Goal: Task Accomplishment & Management: Complete application form

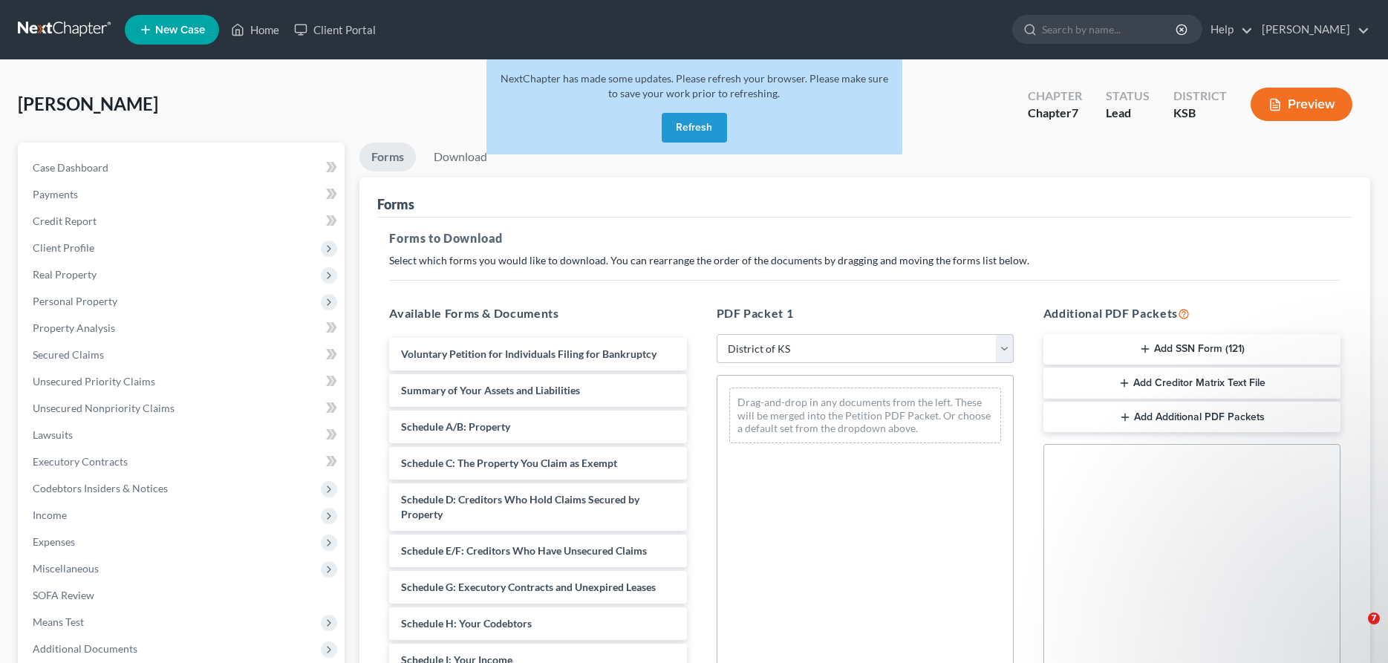
select select "4"
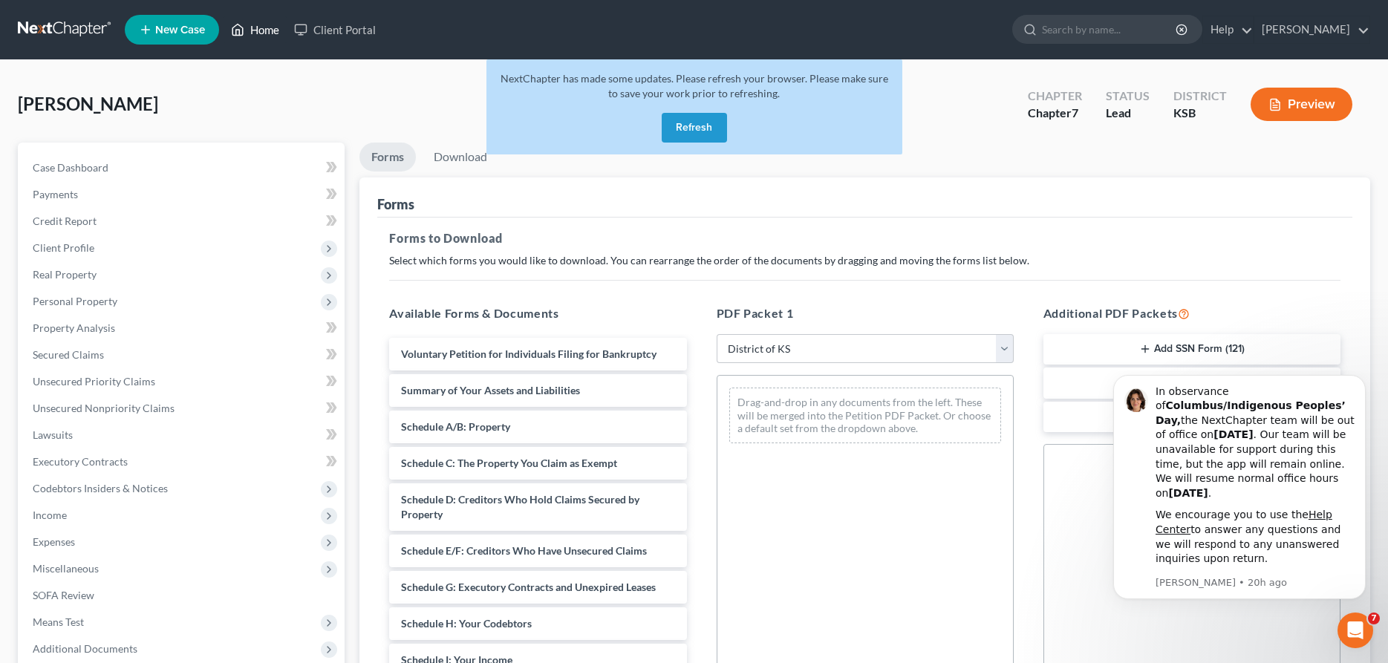
click at [264, 28] on link "Home" at bounding box center [254, 29] width 63 height 27
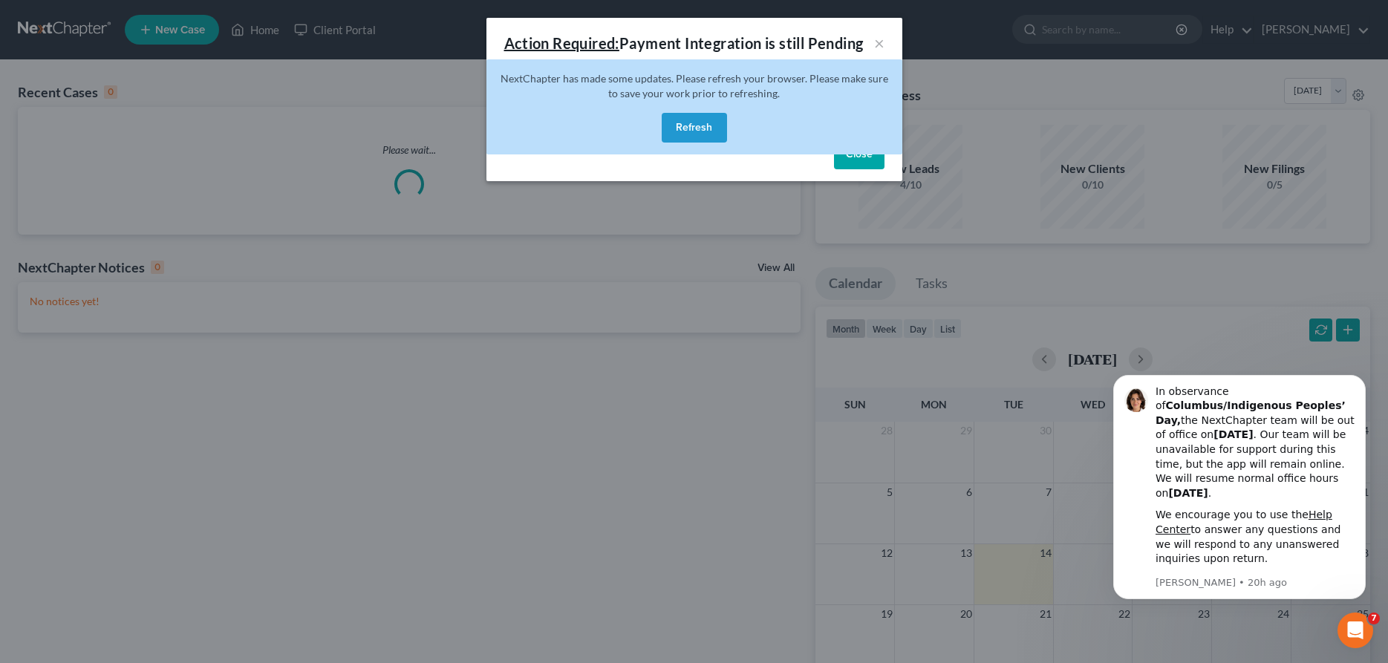
click at [710, 124] on button "Refresh" at bounding box center [693, 128] width 65 height 30
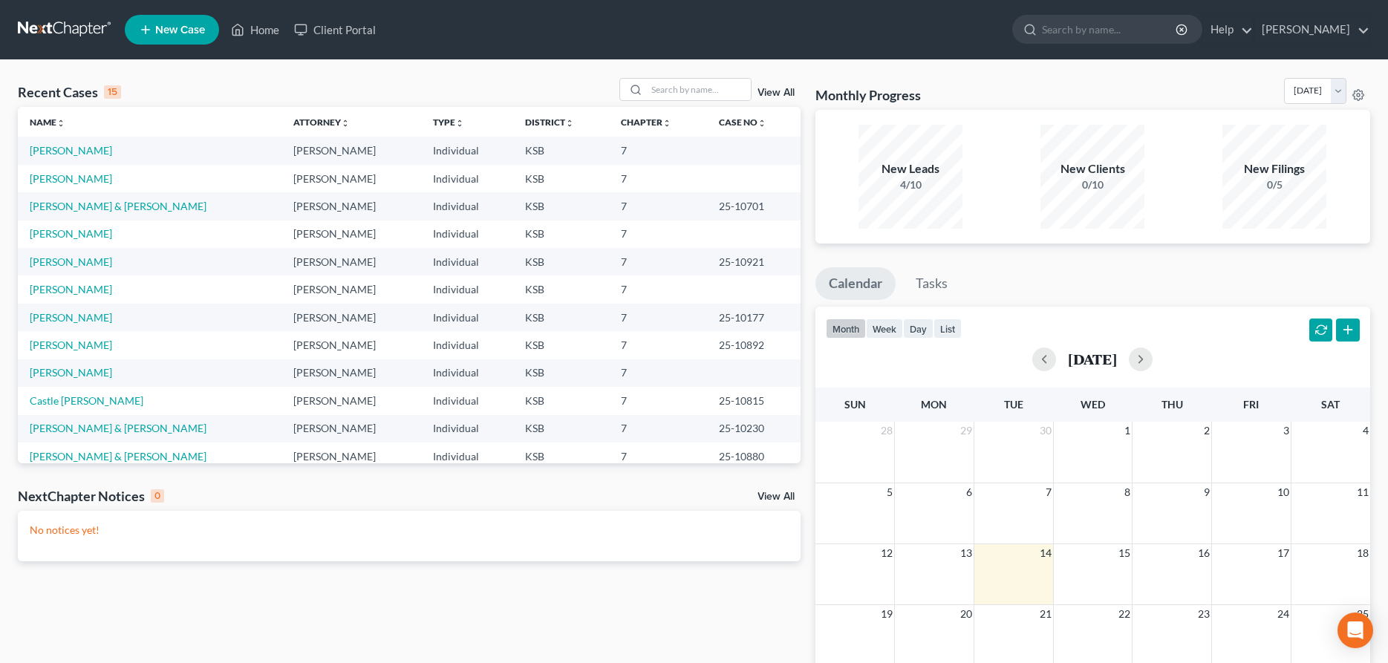
click at [167, 24] on span "New Case" at bounding box center [180, 29] width 50 height 11
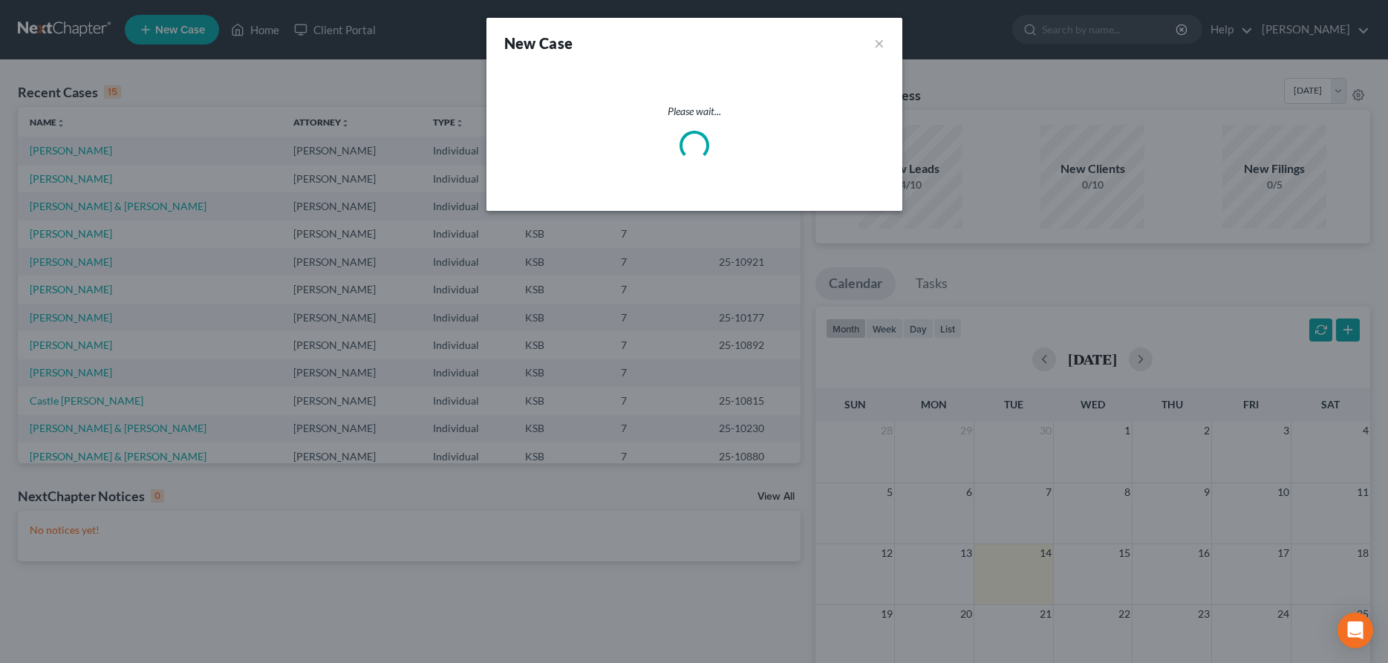
select select "31"
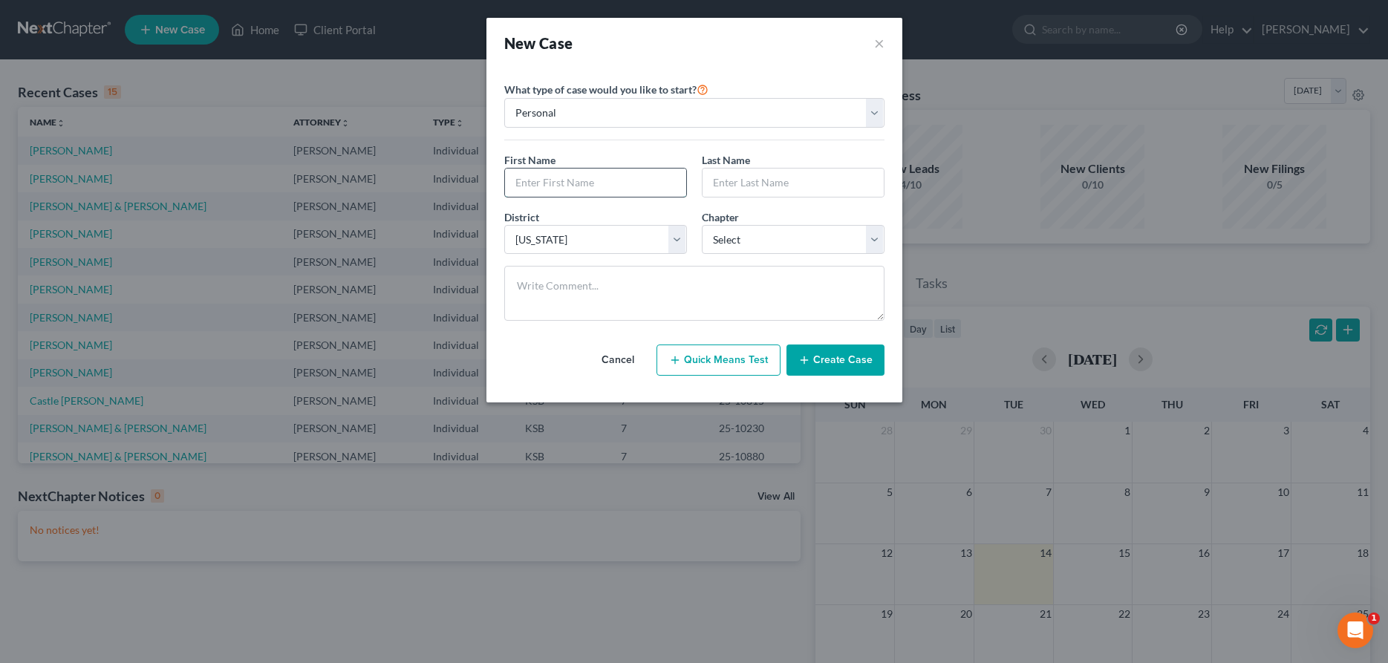
click at [543, 187] on input "text" at bounding box center [595, 183] width 181 height 28
type input "[PERSON_NAME]"
select select "0"
click at [848, 359] on button "Create Case" at bounding box center [835, 359] width 98 height 31
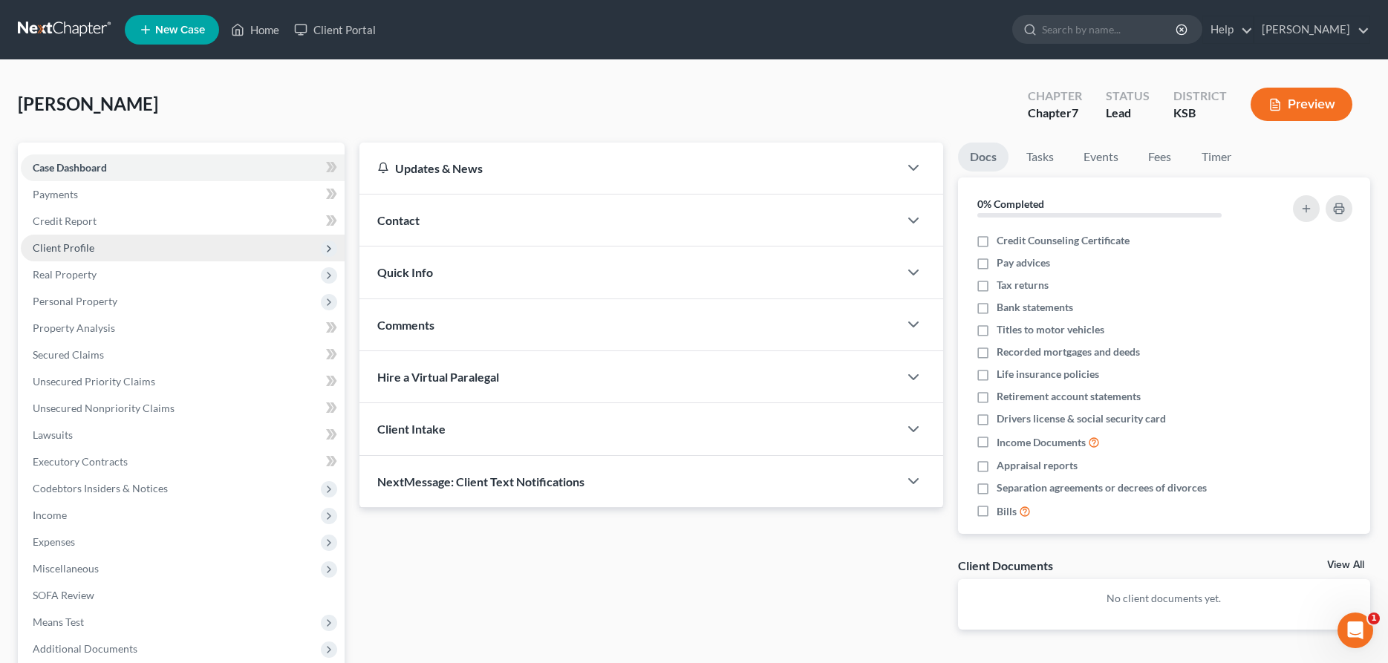
click at [85, 250] on span "Client Profile" at bounding box center [64, 247] width 62 height 13
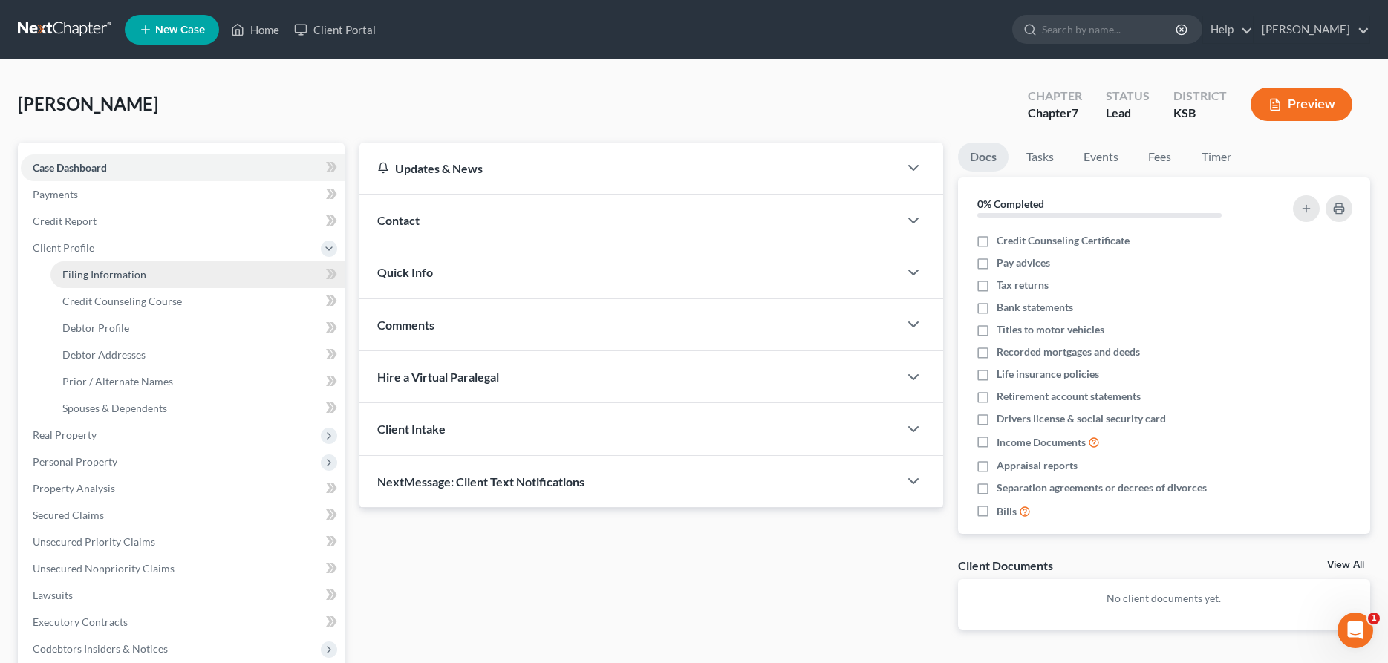
click at [98, 277] on span "Filing Information" at bounding box center [104, 274] width 84 height 13
select select "1"
select select "0"
select select "31"
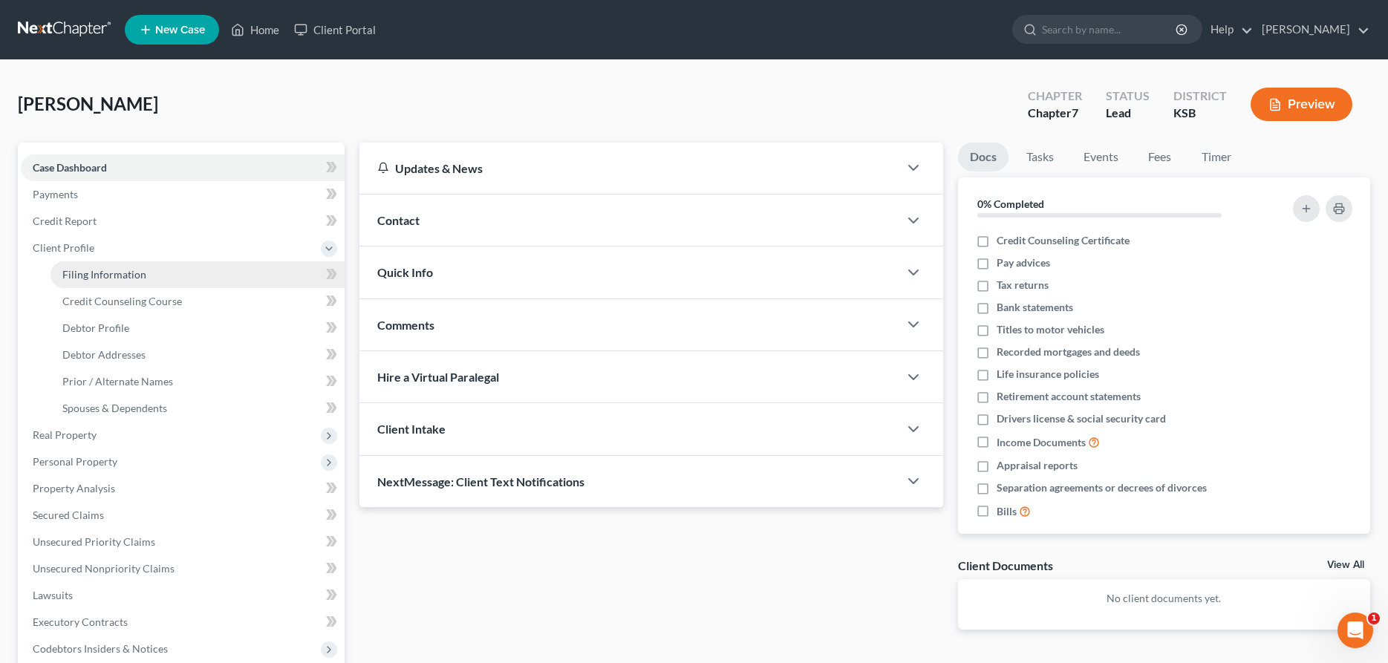
select select "0"
select select "17"
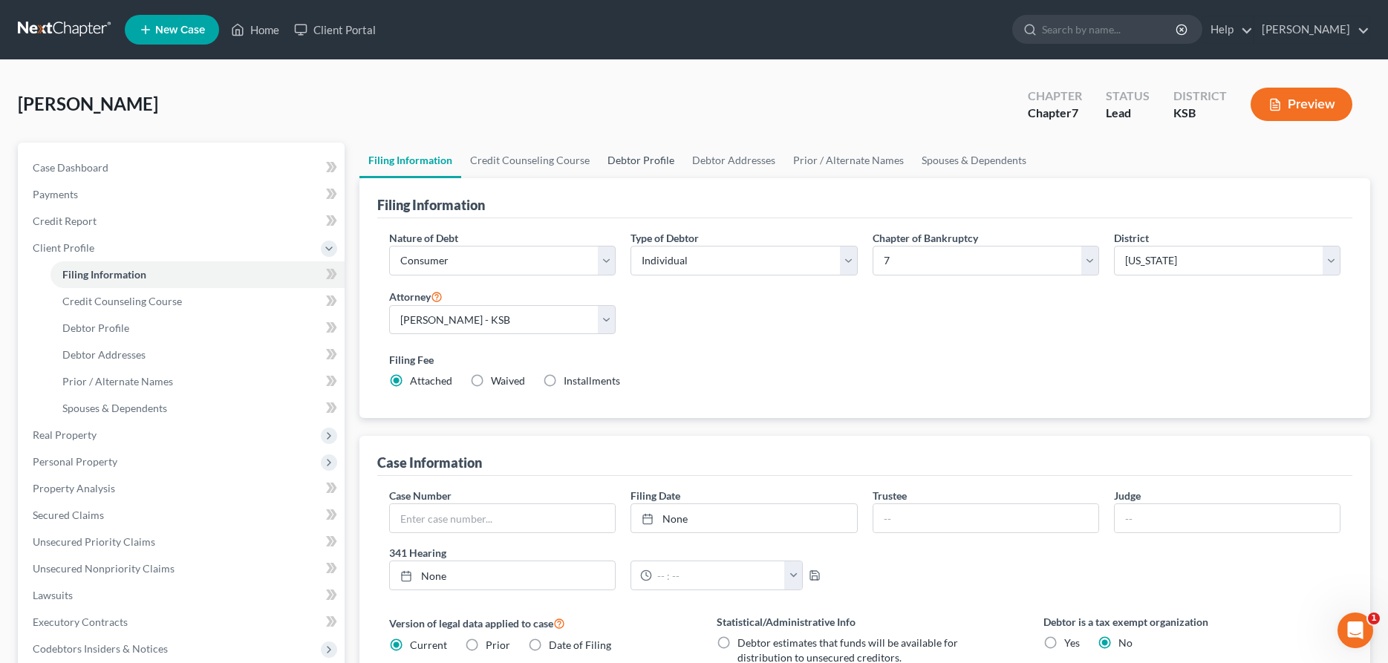
click at [635, 160] on link "Debtor Profile" at bounding box center [640, 161] width 85 height 36
select select "0"
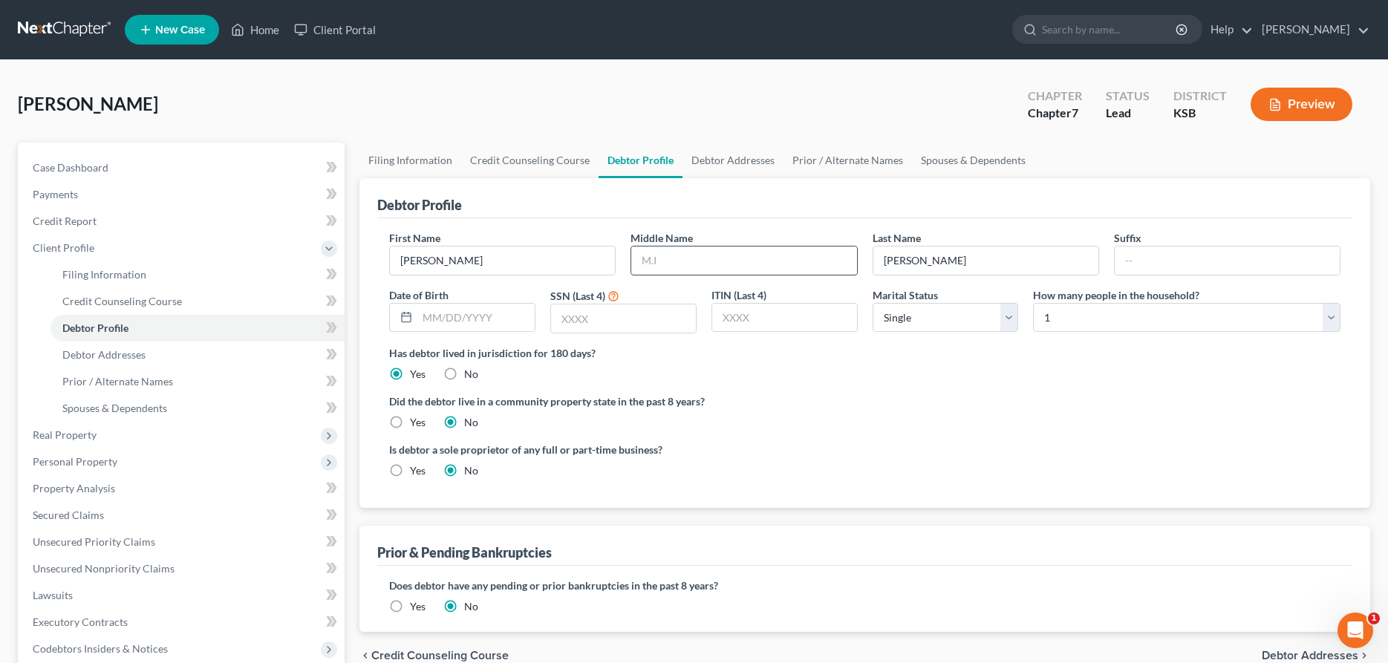
click at [672, 267] on input "text" at bounding box center [743, 260] width 225 height 28
type input "[PERSON_NAME]"
click at [573, 322] on input "text" at bounding box center [623, 318] width 145 height 28
type input "8984"
click at [125, 353] on span "Debtor Addresses" at bounding box center [103, 354] width 83 height 13
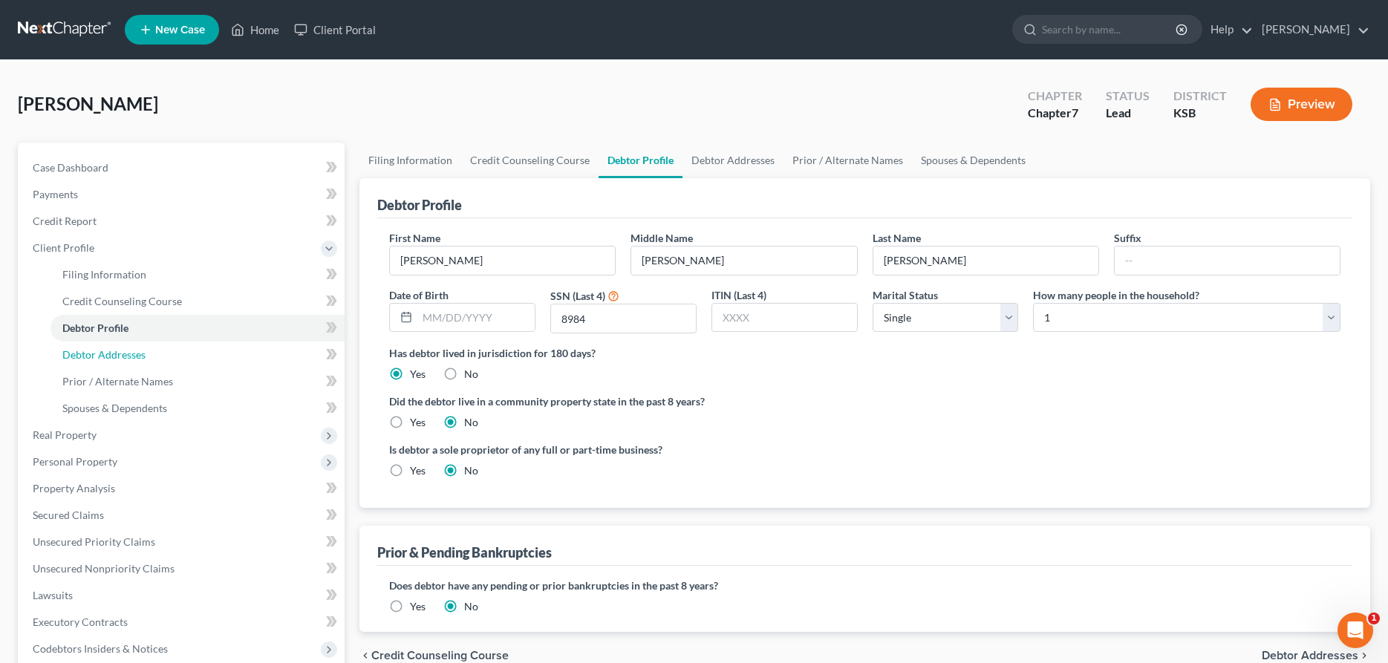
select select "0"
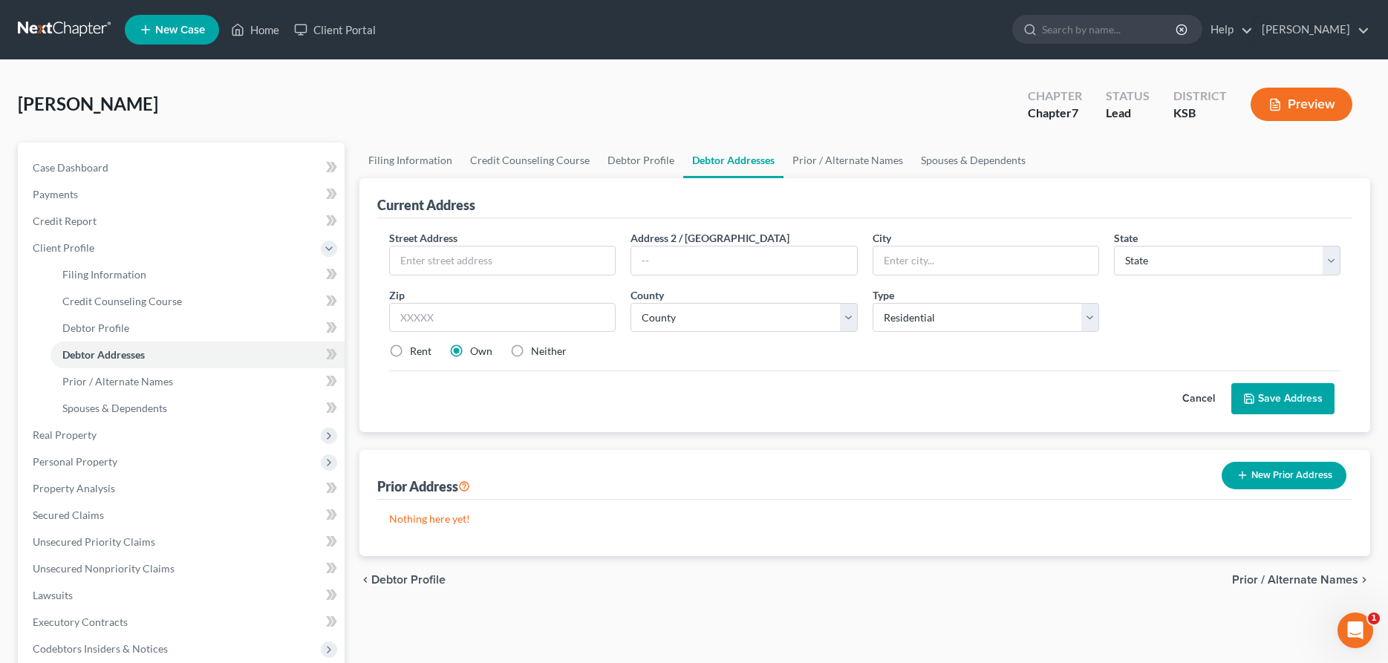
click at [505, 243] on div "Street Address *" at bounding box center [502, 252] width 241 height 45
click at [498, 257] on input "text" at bounding box center [502, 260] width 225 height 28
type input "717 West 18th"
type input "[PERSON_NAME]"
select select "17"
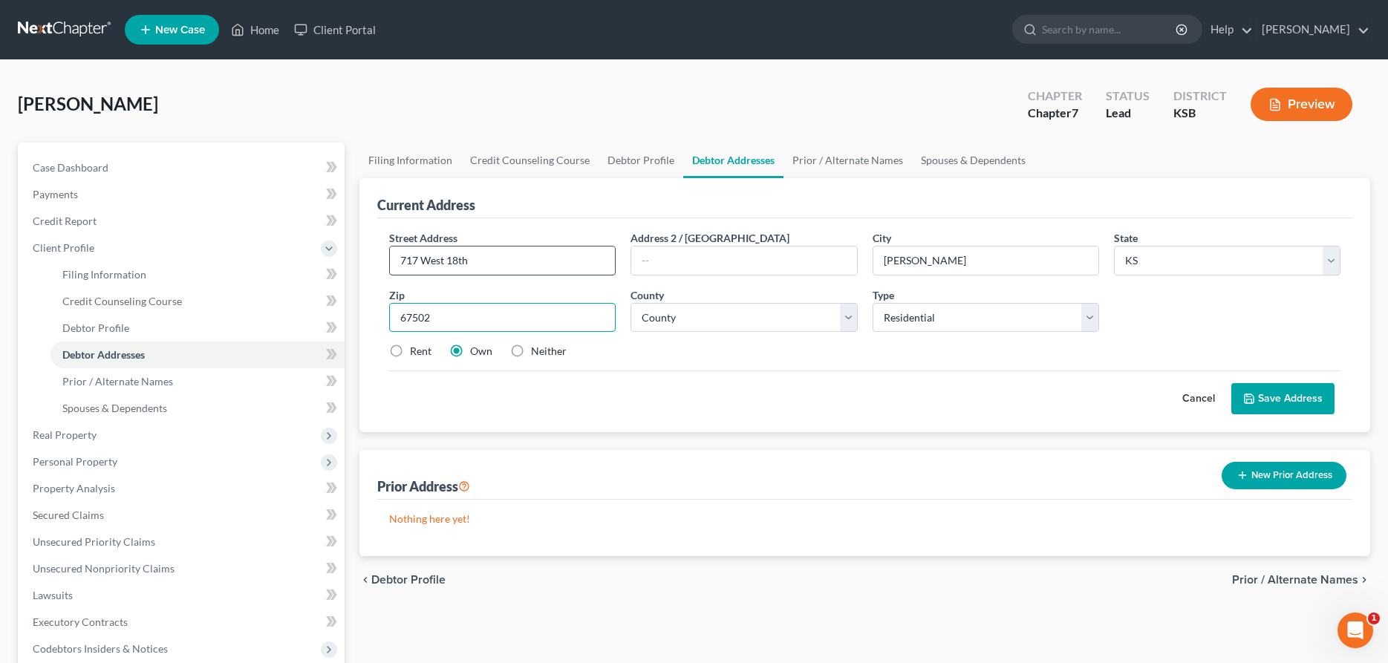
type input "67502"
select select "77"
click at [410, 352] on label "Rent" at bounding box center [421, 351] width 22 height 15
click at [416, 352] on input "Rent" at bounding box center [421, 349] width 10 height 10
radio input "true"
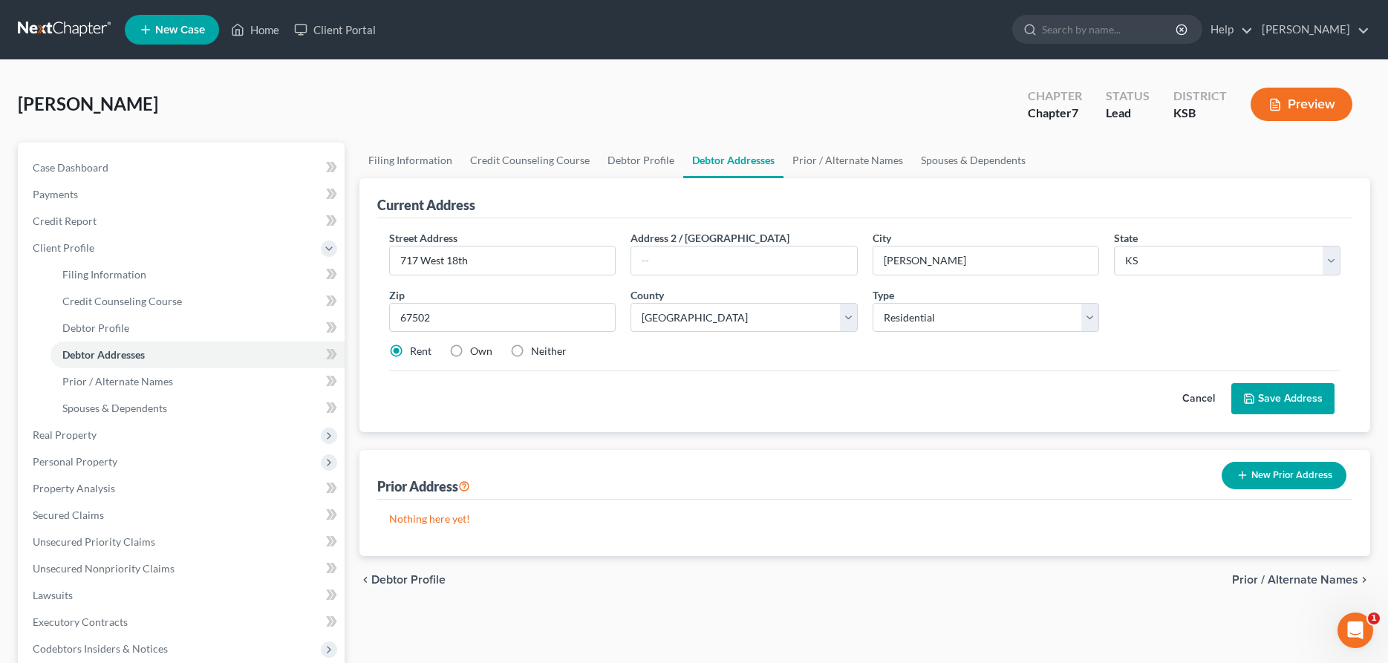
drag, startPoint x: 1275, startPoint y: 394, endPoint x: 1241, endPoint y: 389, distance: 35.3
click at [1275, 394] on button "Save Address" at bounding box center [1282, 398] width 103 height 31
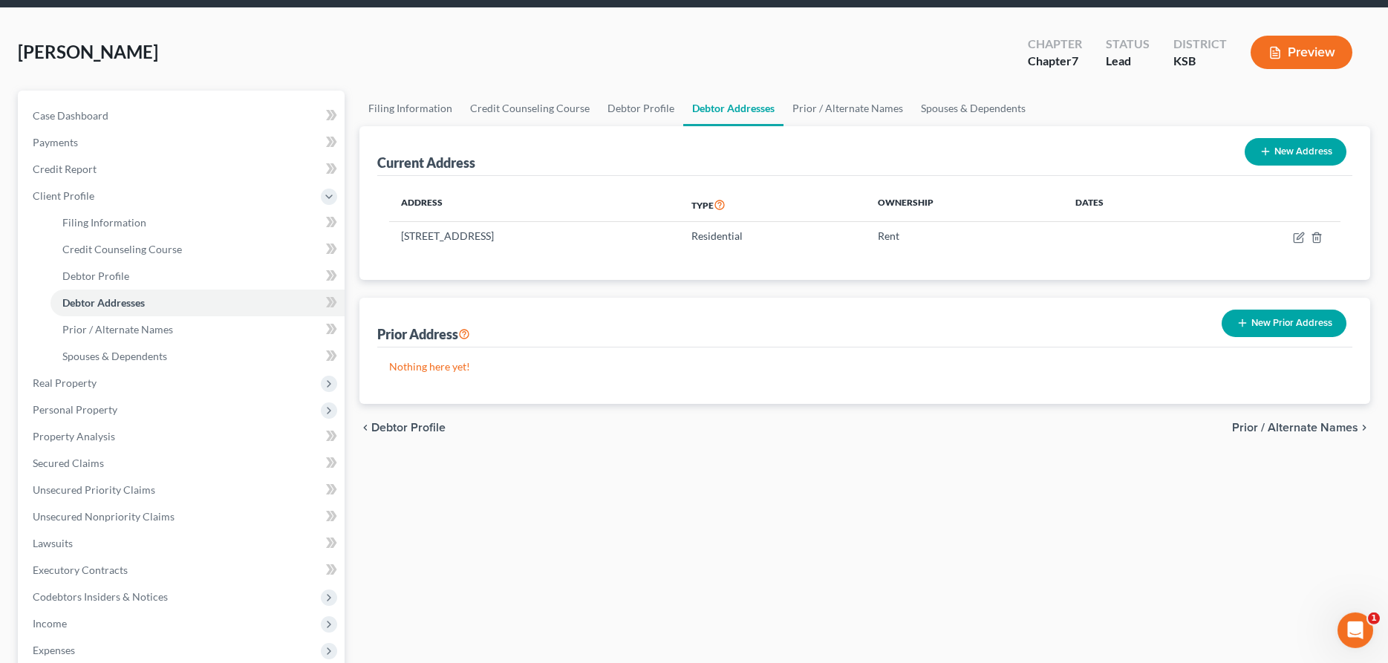
scroll to position [76, 0]
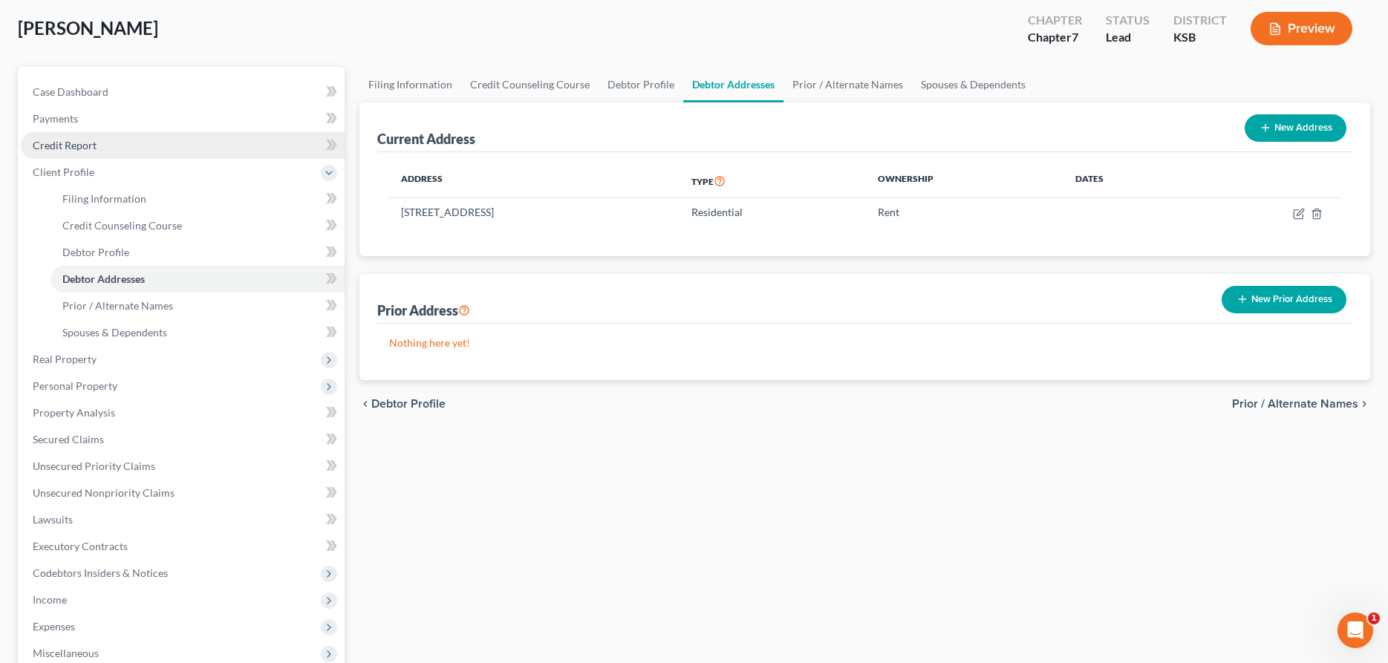
click at [89, 143] on span "Credit Report" at bounding box center [65, 145] width 64 height 13
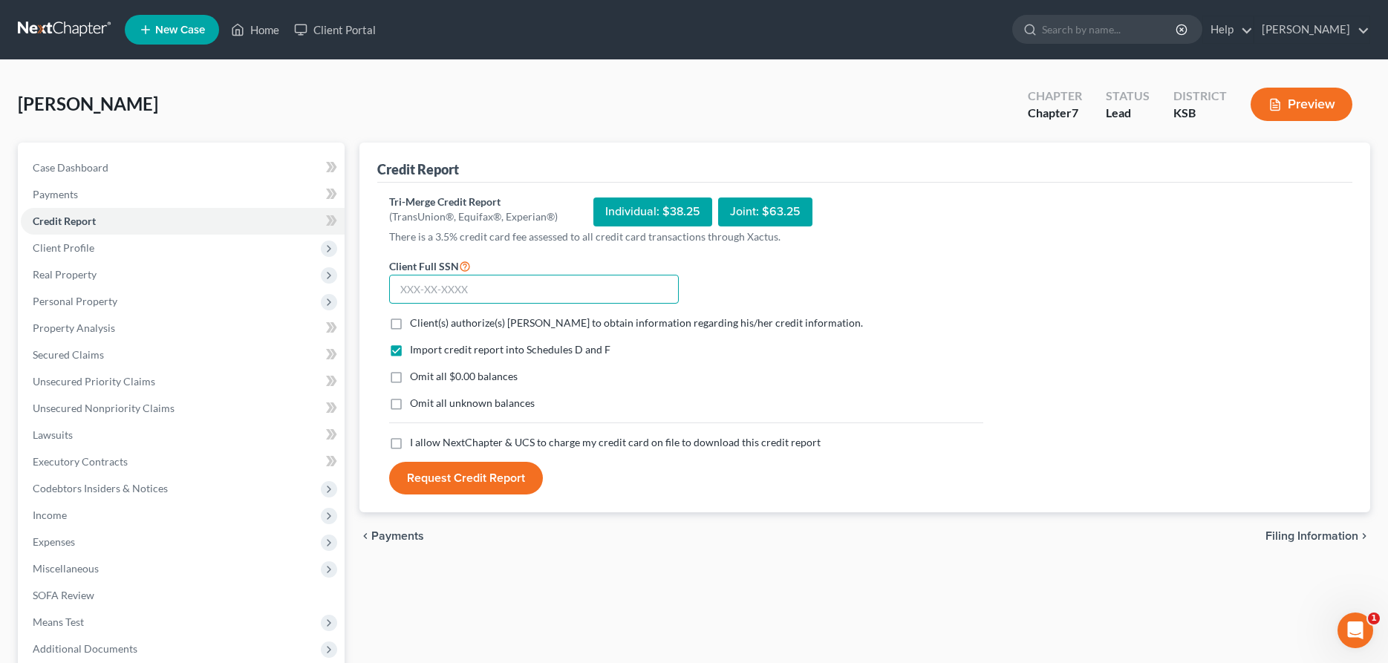
click at [558, 292] on input "text" at bounding box center [534, 290] width 290 height 30
type input "512-88-8984"
click at [410, 319] on label "Client(s) authorize(s) [PERSON_NAME] to obtain information regarding his/her cr…" at bounding box center [636, 323] width 453 height 15
click at [416, 319] on input "Client(s) authorize(s) [PERSON_NAME] to obtain information regarding his/her cr…" at bounding box center [421, 321] width 10 height 10
checkbox input "true"
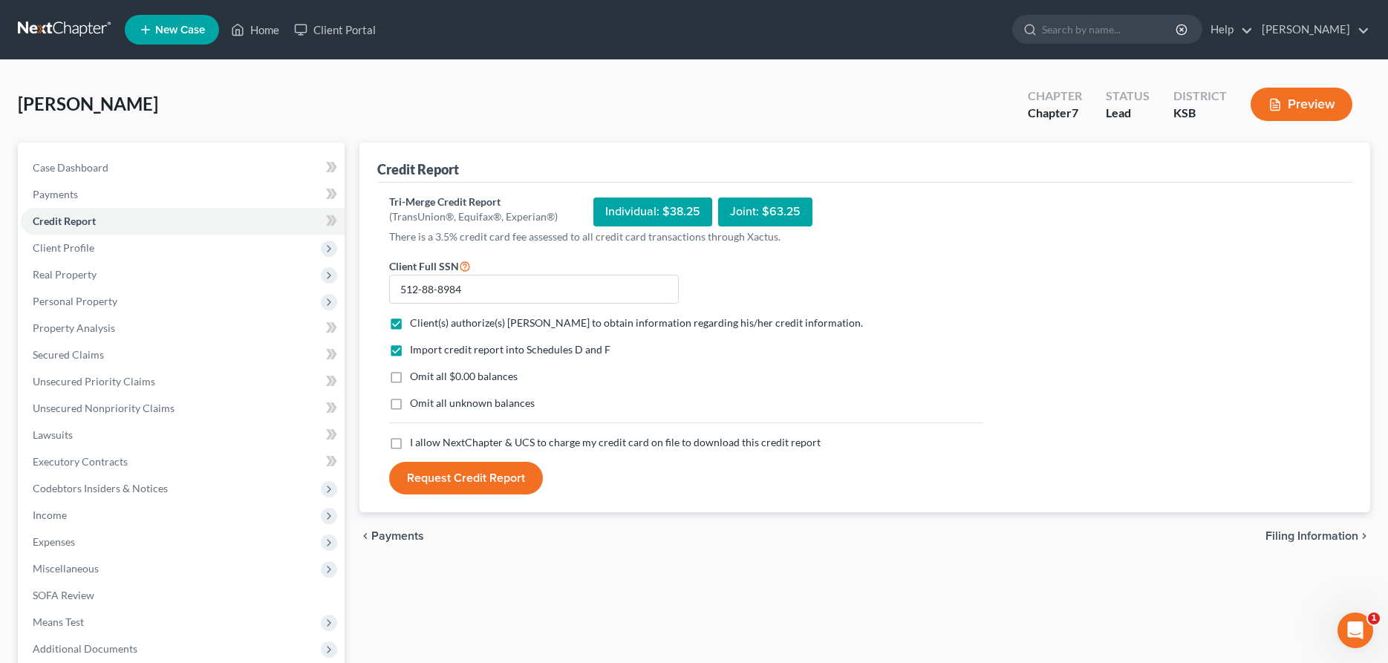
click at [410, 442] on label "I allow NextChapter & UCS to charge my credit card on file to download this cre…" at bounding box center [615, 442] width 411 height 15
click at [416, 442] on input "I allow NextChapter & UCS to charge my credit card on file to download this cre…" at bounding box center [421, 440] width 10 height 10
checkbox input "true"
click at [444, 474] on button "Request Credit Report" at bounding box center [466, 478] width 154 height 33
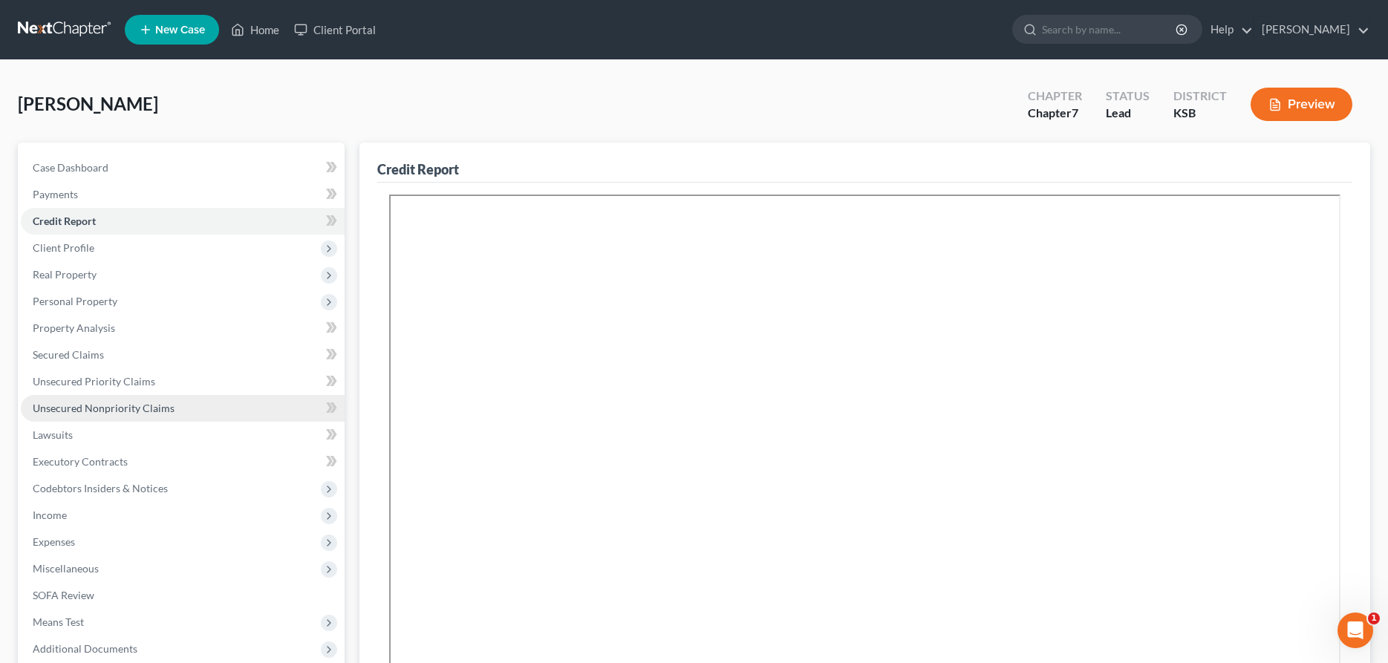
click at [79, 399] on link "Unsecured Nonpriority Claims" at bounding box center [183, 408] width 324 height 27
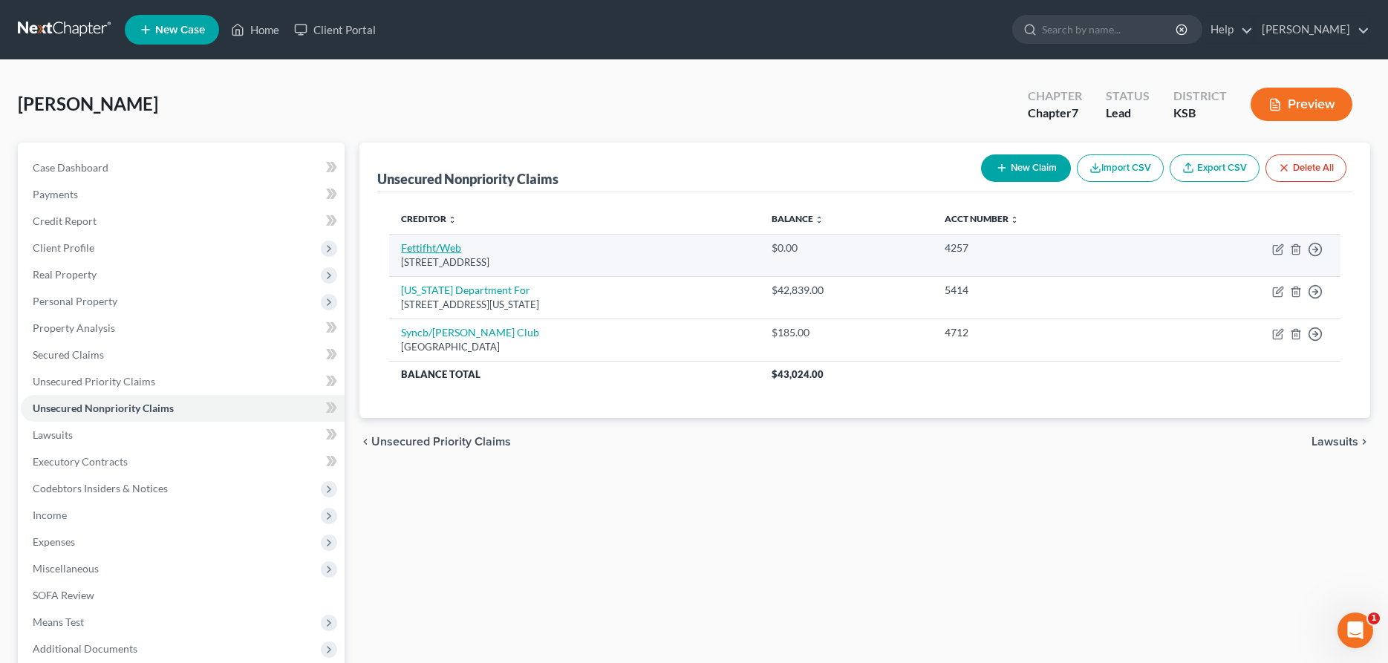
click at [417, 245] on link "Fettifht/Web" at bounding box center [431, 247] width 60 height 13
select select "24"
select select "2"
select select "0"
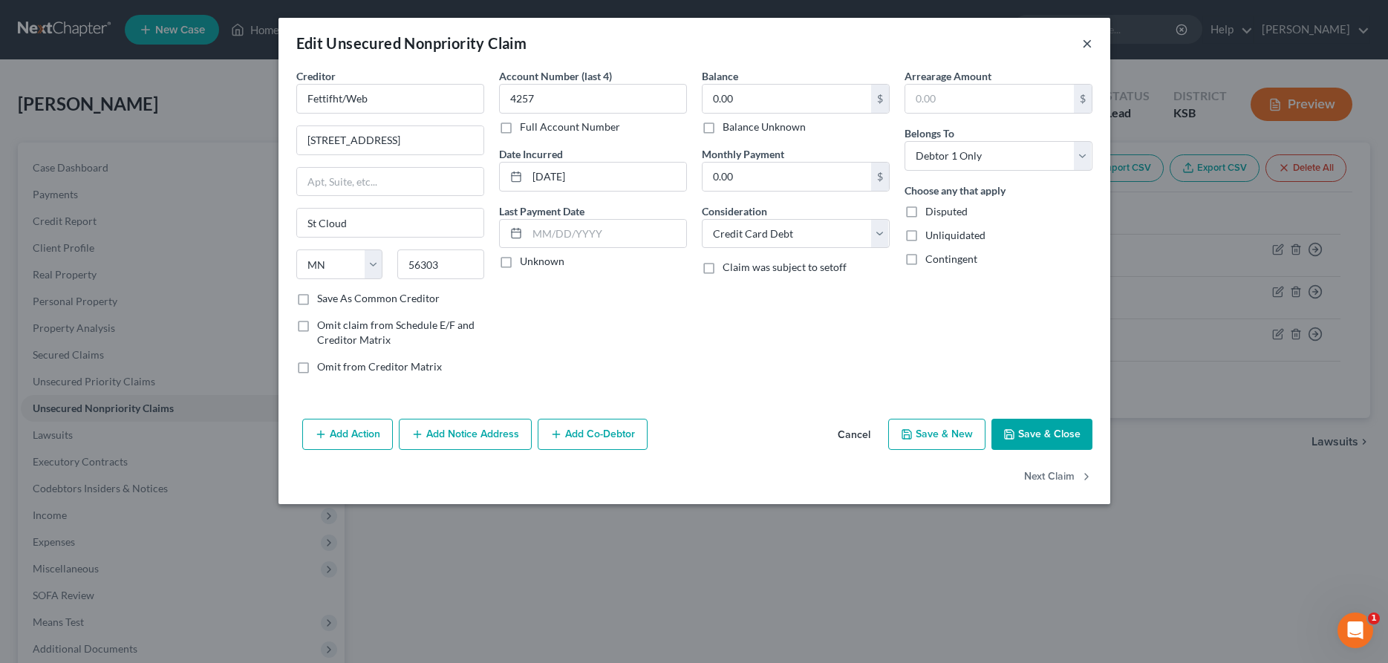
click at [1085, 41] on button "×" at bounding box center [1087, 43] width 10 height 18
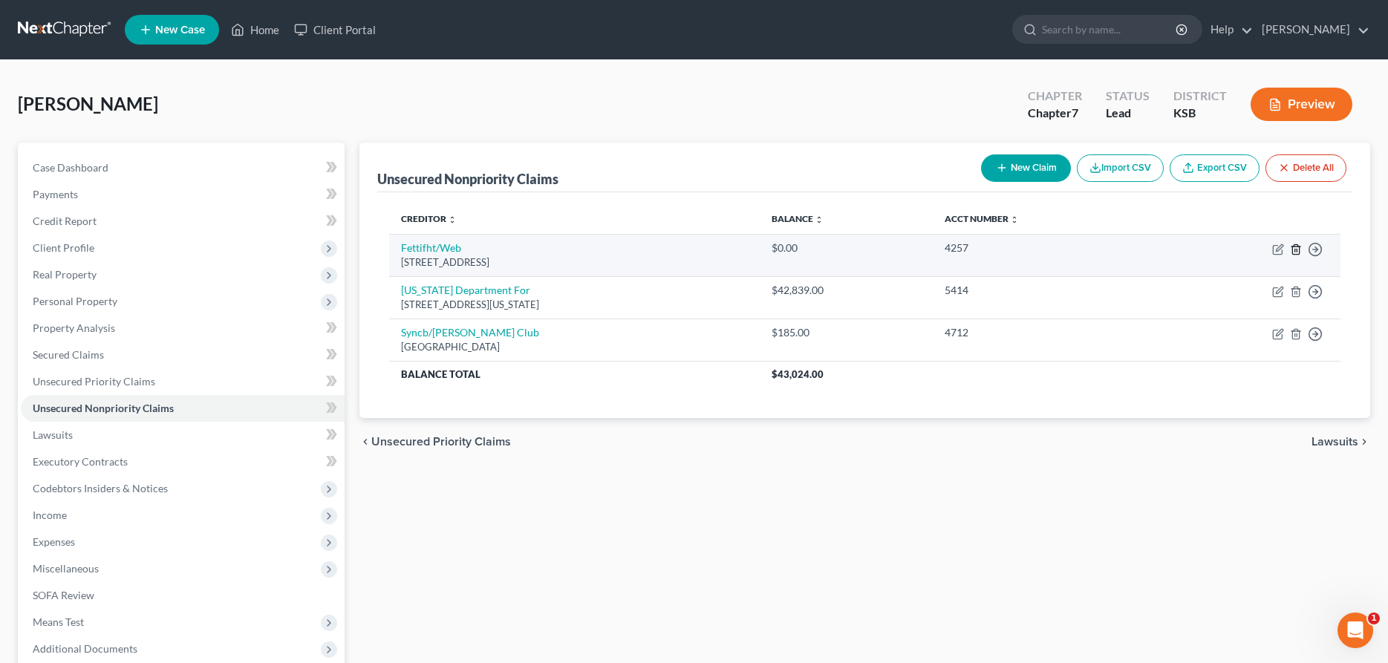
click at [1295, 247] on icon "button" at bounding box center [1296, 250] width 12 height 12
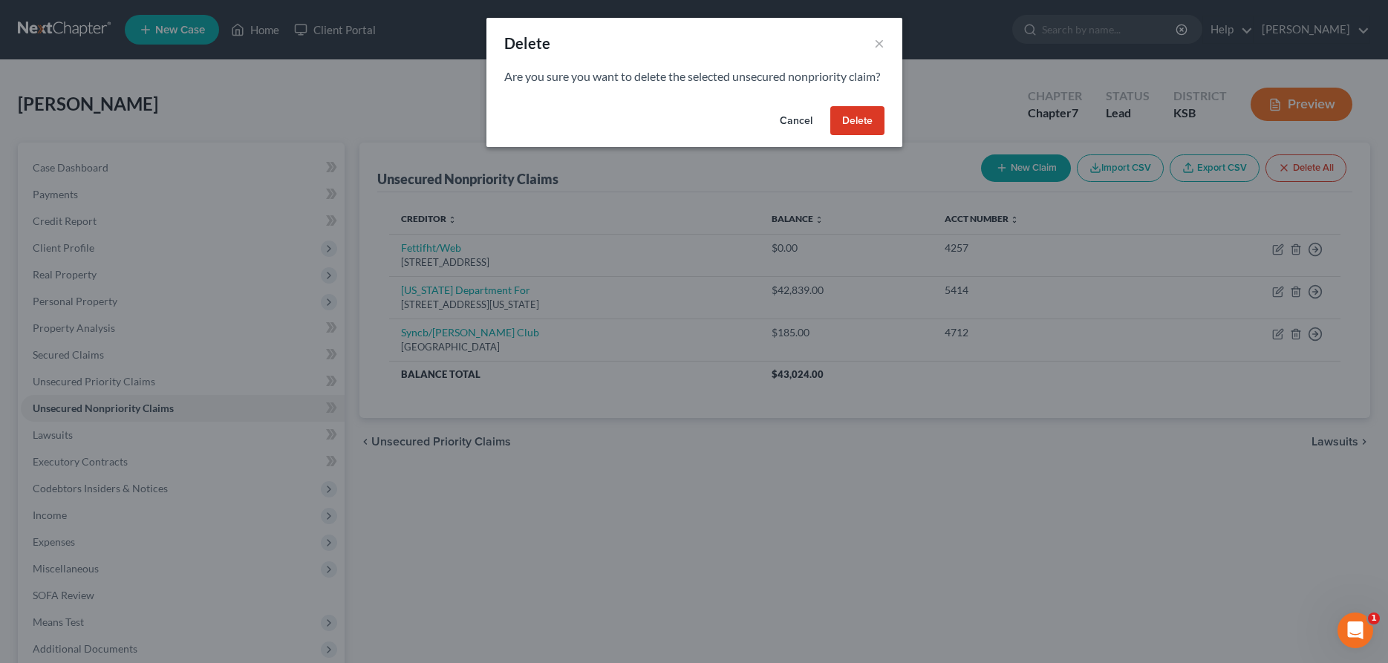
click at [860, 136] on button "Delete" at bounding box center [857, 121] width 54 height 30
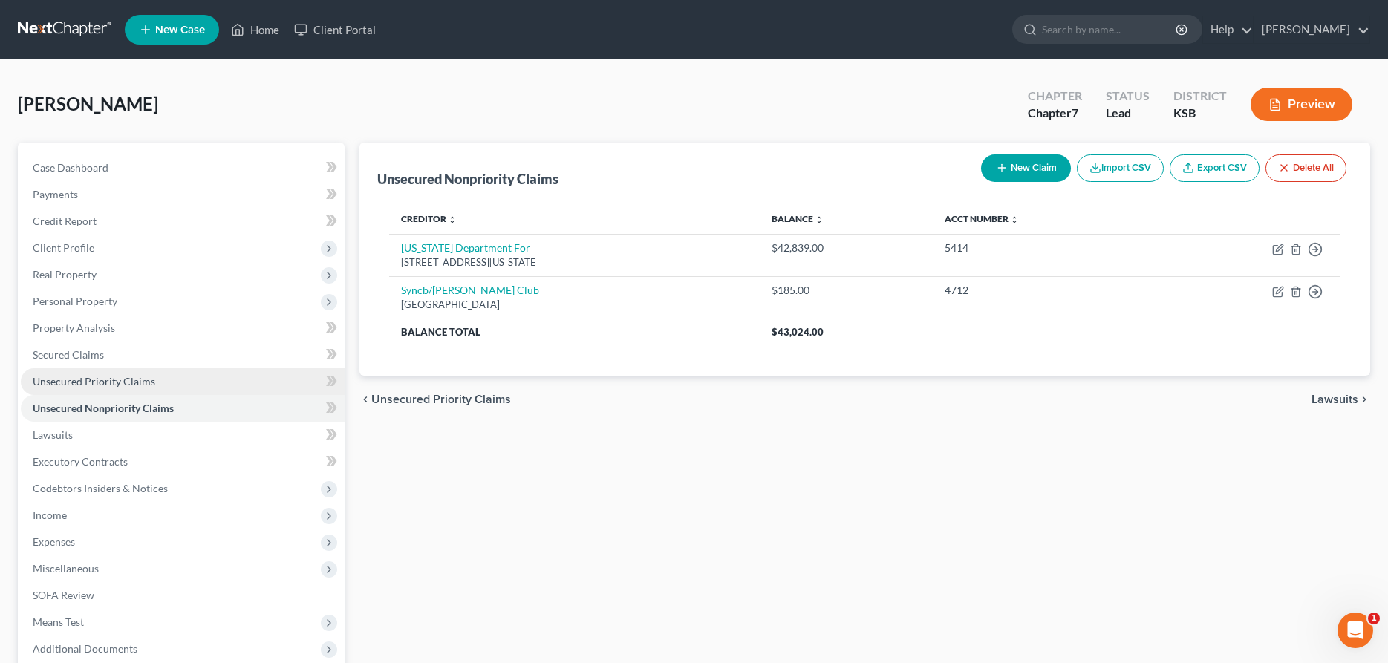
click at [105, 384] on span "Unsecured Priority Claims" at bounding box center [94, 381] width 122 height 13
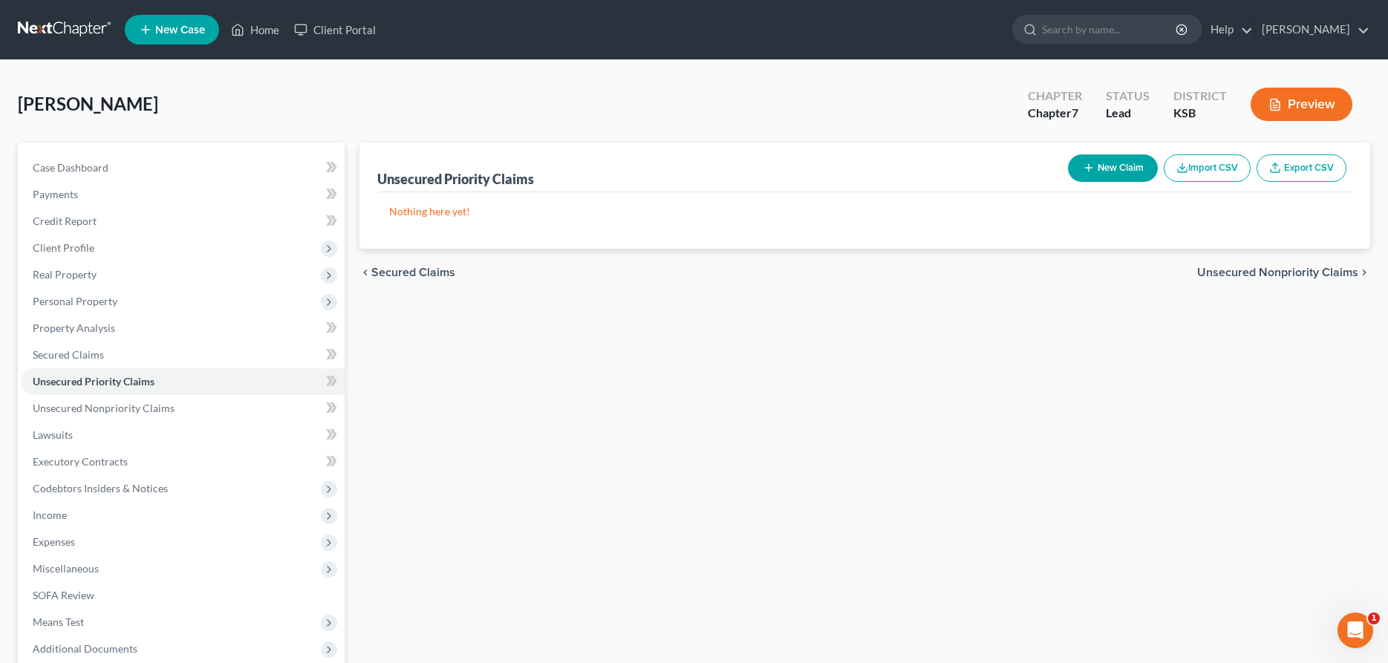
click at [1097, 164] on button "New Claim" at bounding box center [1113, 167] width 90 height 27
select select "0"
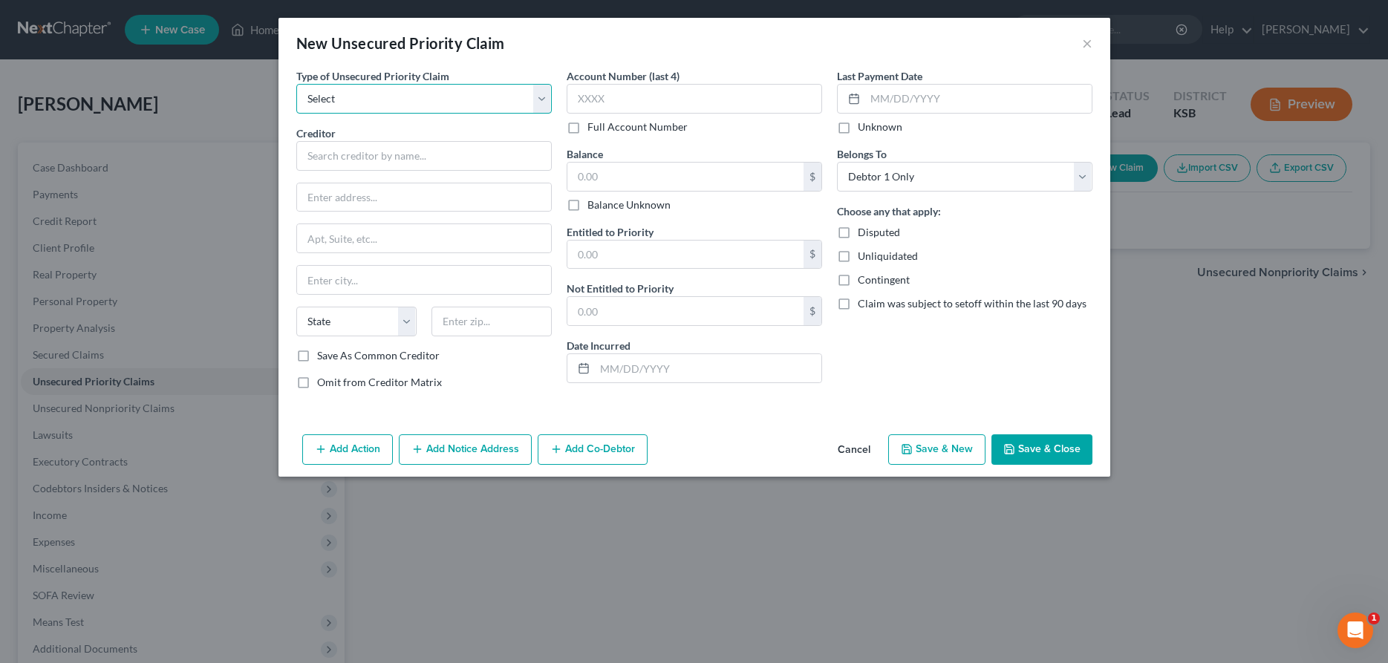
click at [296, 84] on select "Select Taxes & Other Government Units Domestic Support Obligations Extensions o…" at bounding box center [423, 99] width 255 height 30
select select "1"
click option "Domestic Support Obligations" at bounding box center [0, 0] width 0 height 0
click at [346, 160] on input "text" at bounding box center [423, 156] width 255 height 30
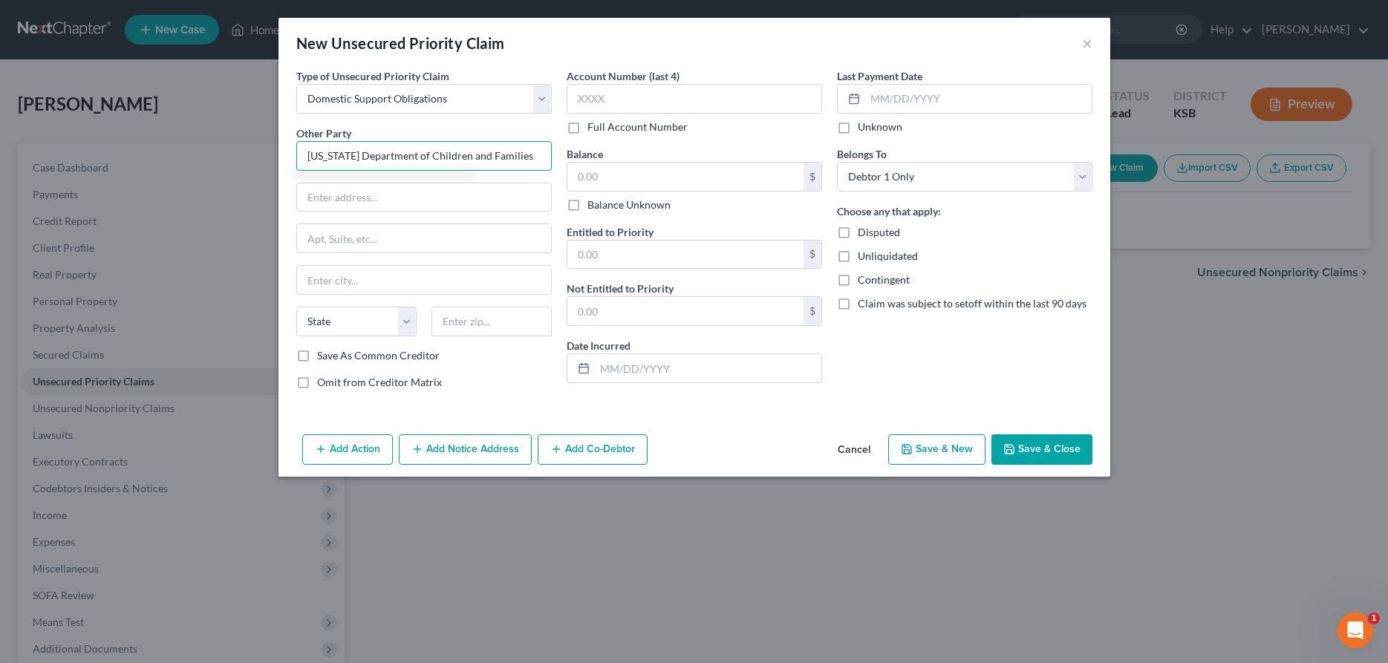
type input "[US_STATE] Department of Children and Families"
type input "[STREET_ADDRESS][US_STATE]"
type input "Topeka"
select select "17"
type input "66603"
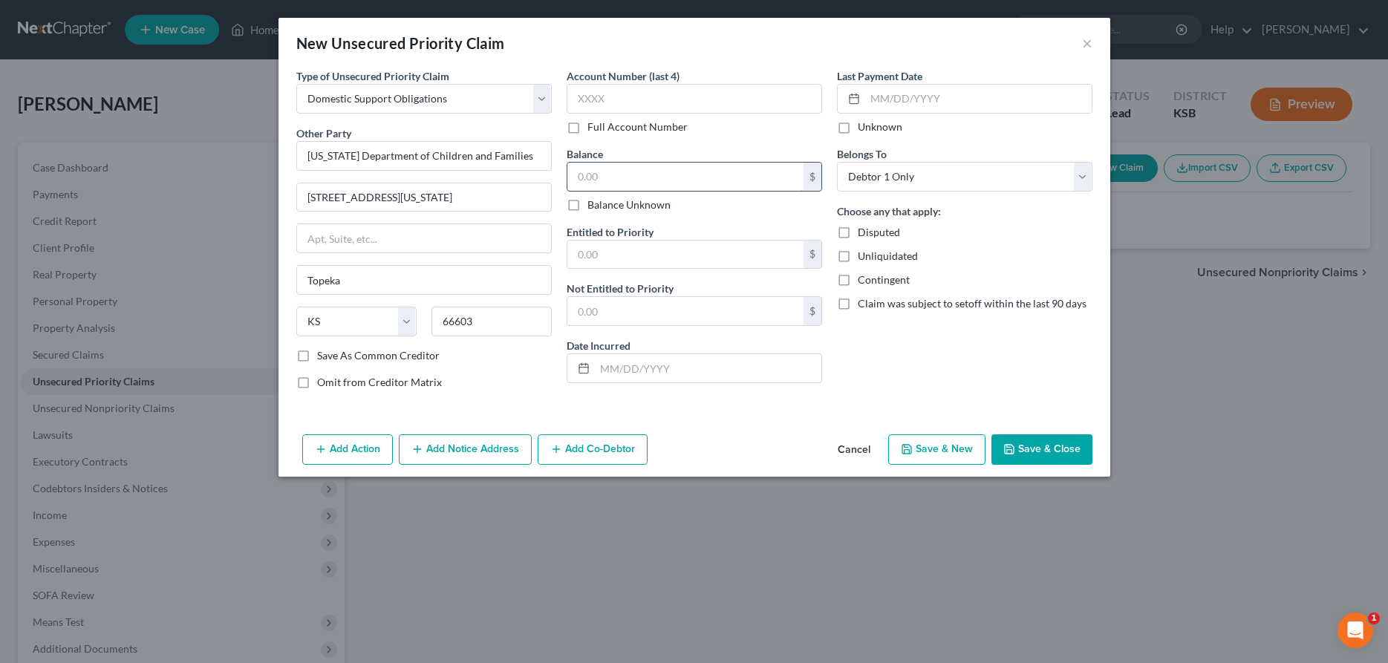
click at [632, 180] on input "text" at bounding box center [685, 177] width 236 height 28
type input "42,839.00"
click at [607, 256] on input "text" at bounding box center [685, 255] width 236 height 28
type input "42,839.00"
click at [460, 443] on button "Add Notice Address" at bounding box center [465, 449] width 133 height 31
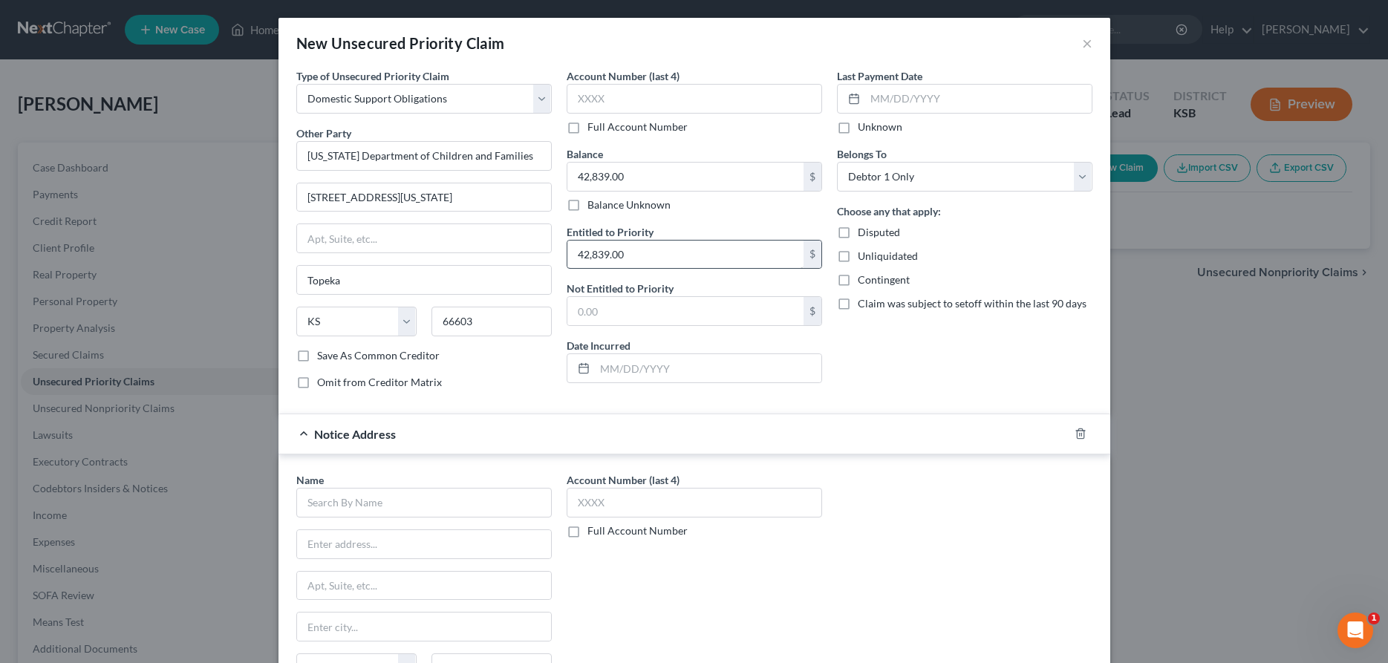
scroll to position [151, 0]
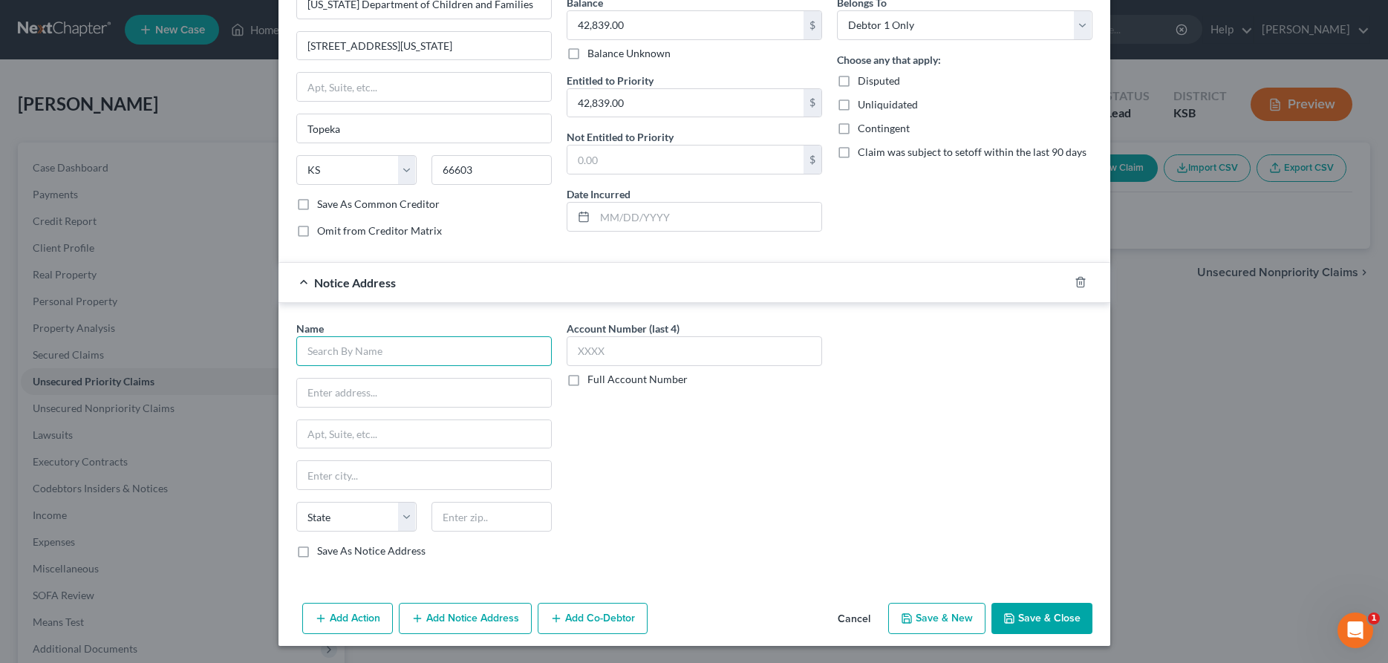
click at [420, 349] on input "text" at bounding box center [423, 351] width 255 height 30
click at [1079, 286] on icon "button" at bounding box center [1080, 282] width 12 height 12
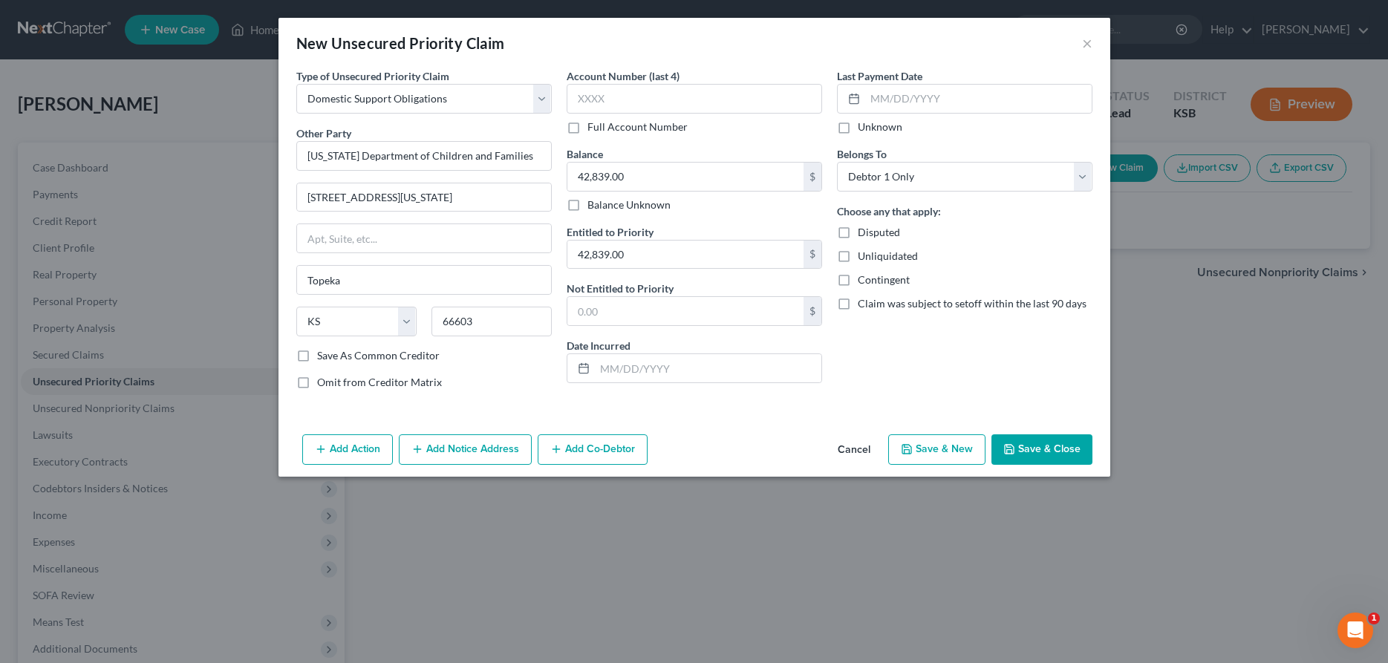
click at [1027, 443] on button "Save & Close" at bounding box center [1041, 449] width 101 height 31
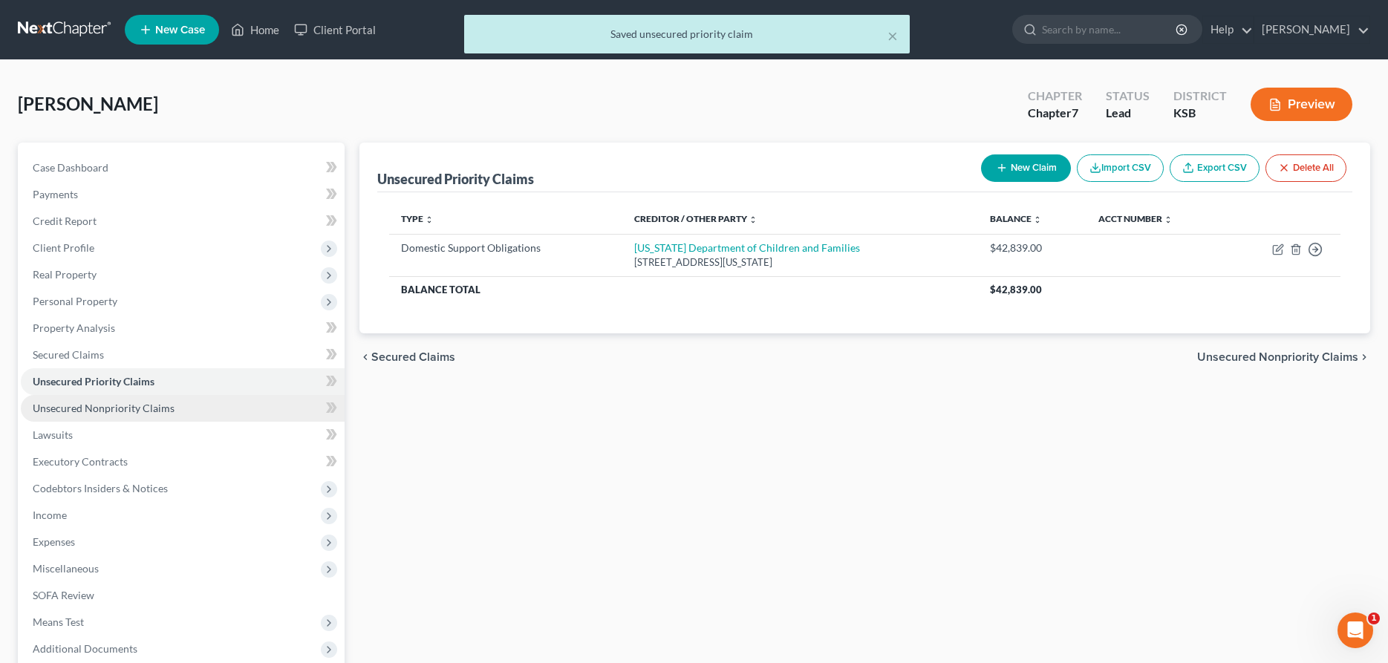
click at [79, 408] on span "Unsecured Nonpriority Claims" at bounding box center [104, 408] width 142 height 13
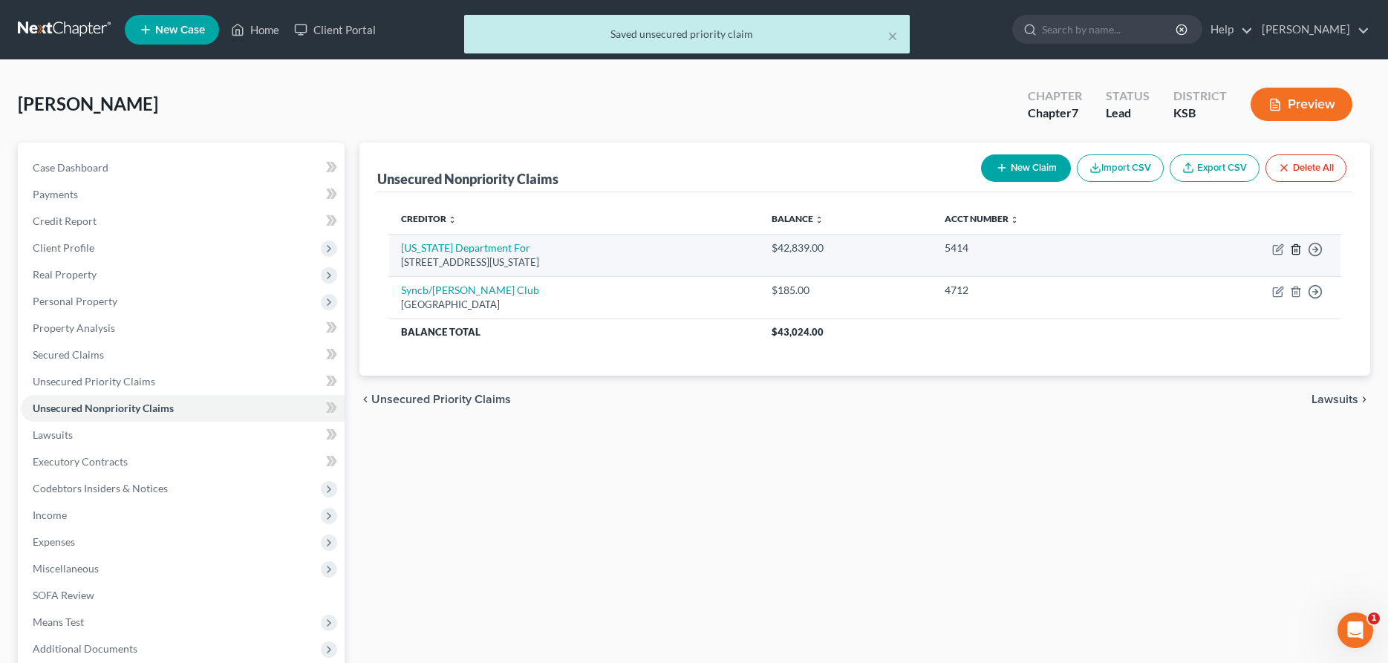
click at [1295, 250] on line "button" at bounding box center [1295, 250] width 0 height 3
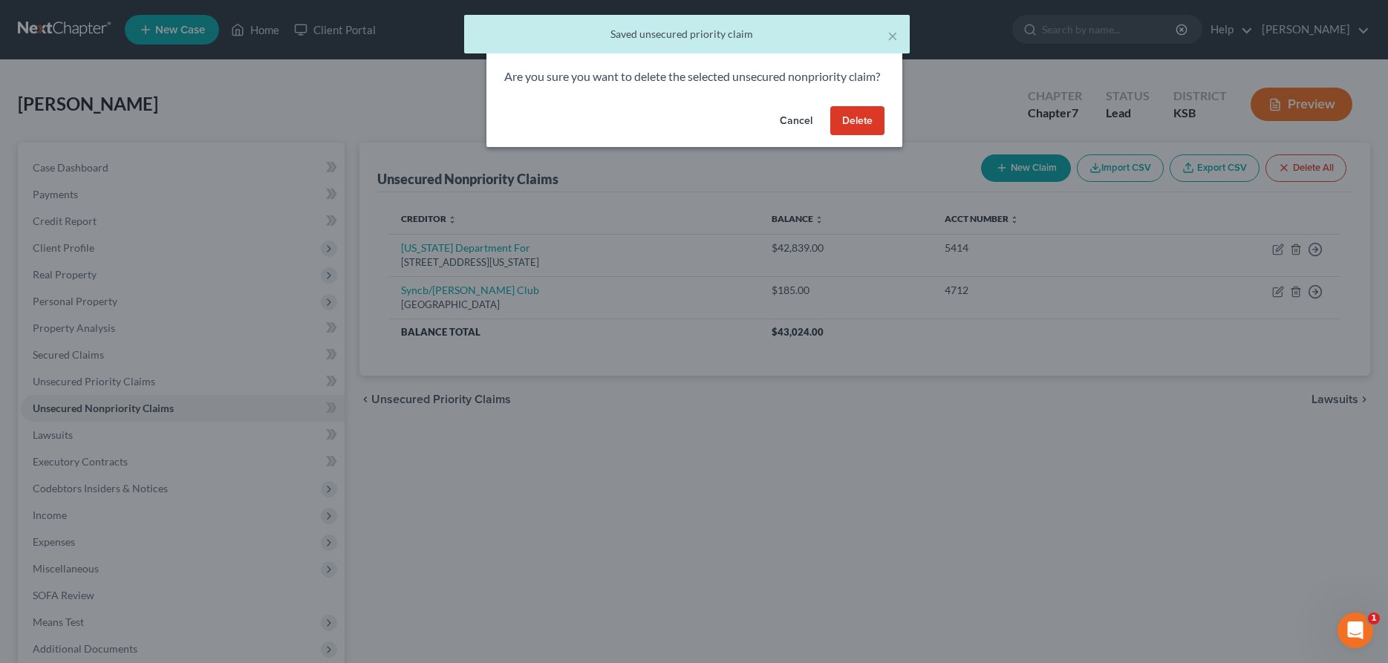
click at [861, 136] on button "Delete" at bounding box center [857, 121] width 54 height 30
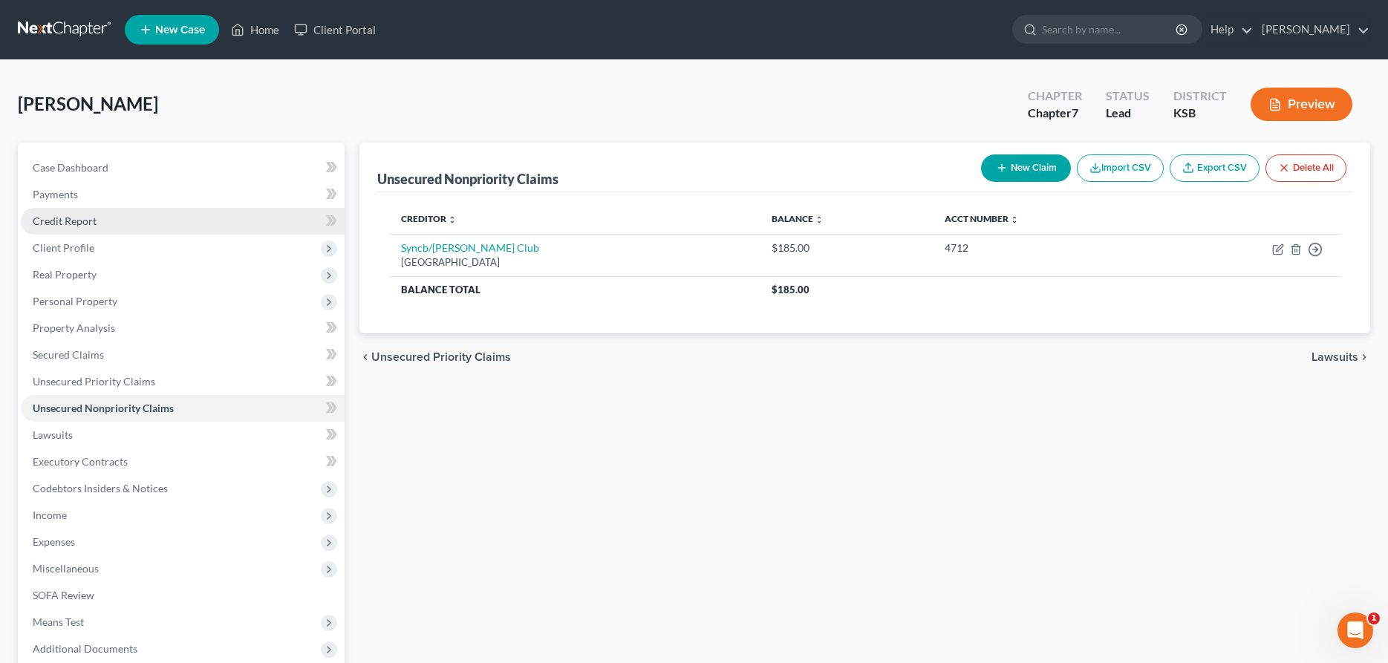
click at [68, 218] on span "Credit Report" at bounding box center [65, 221] width 64 height 13
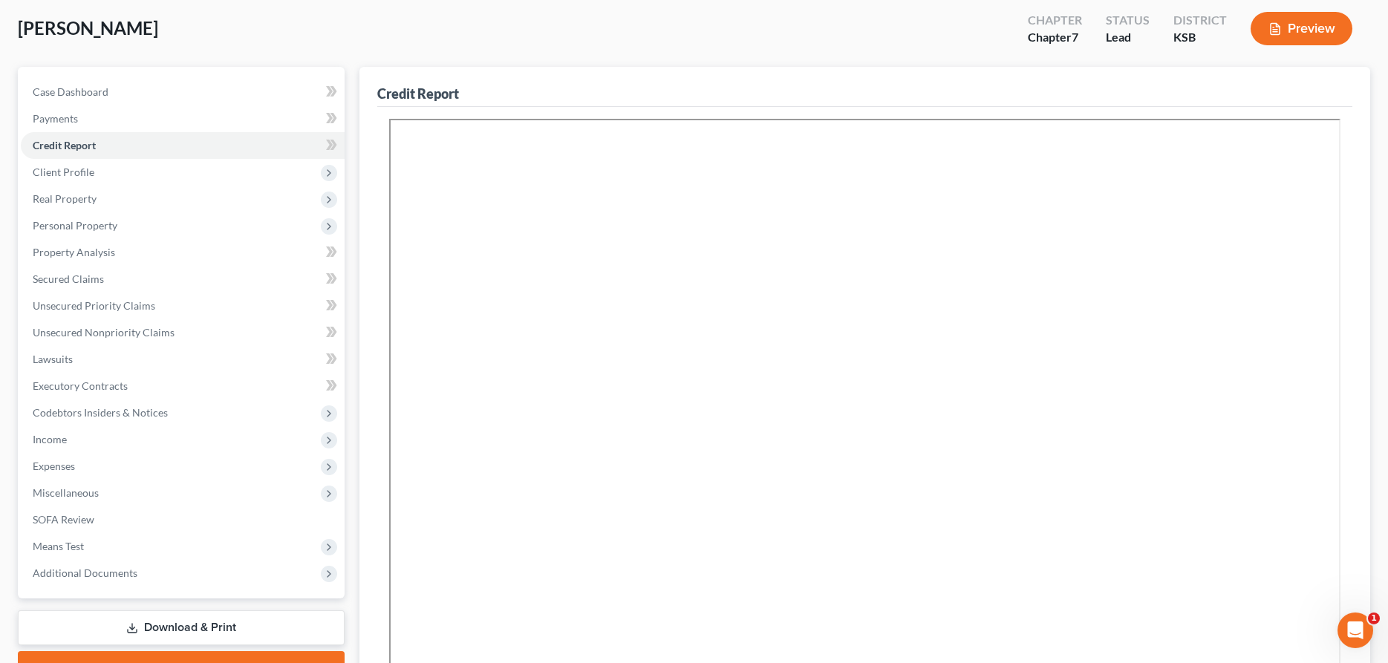
scroll to position [227, 0]
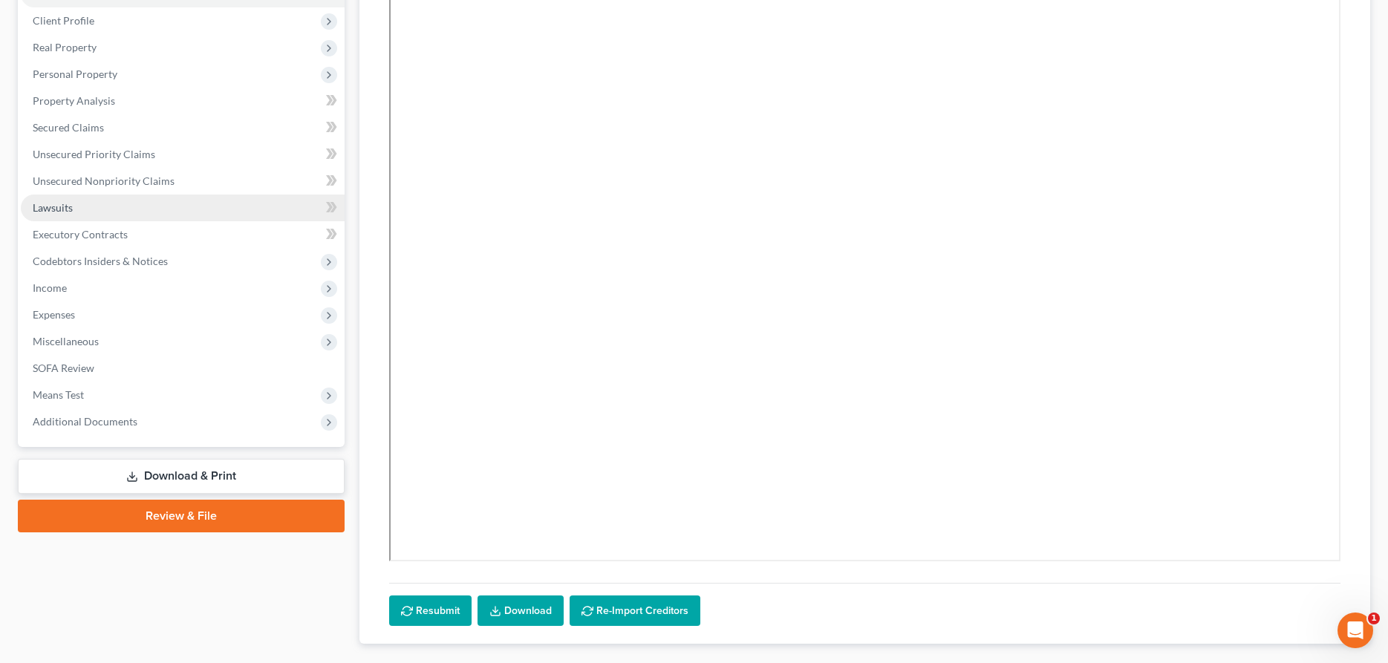
click at [69, 203] on span "Lawsuits" at bounding box center [53, 207] width 40 height 13
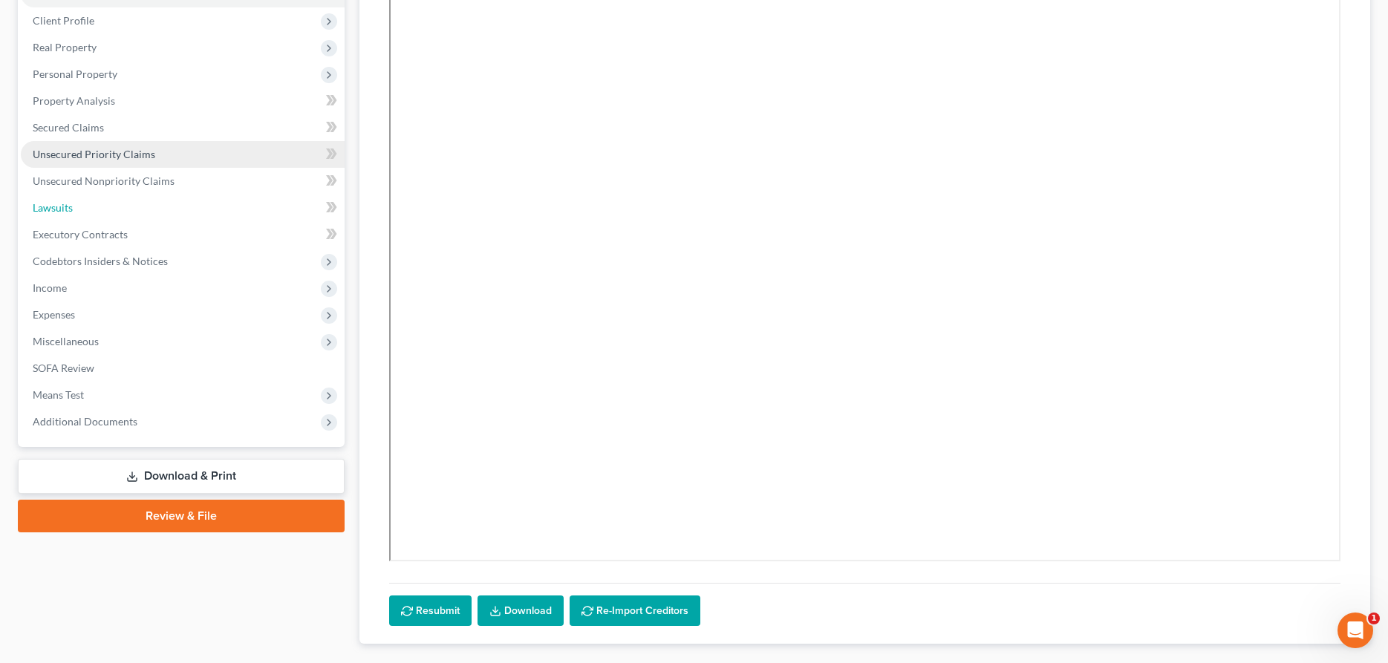
scroll to position [151, 0]
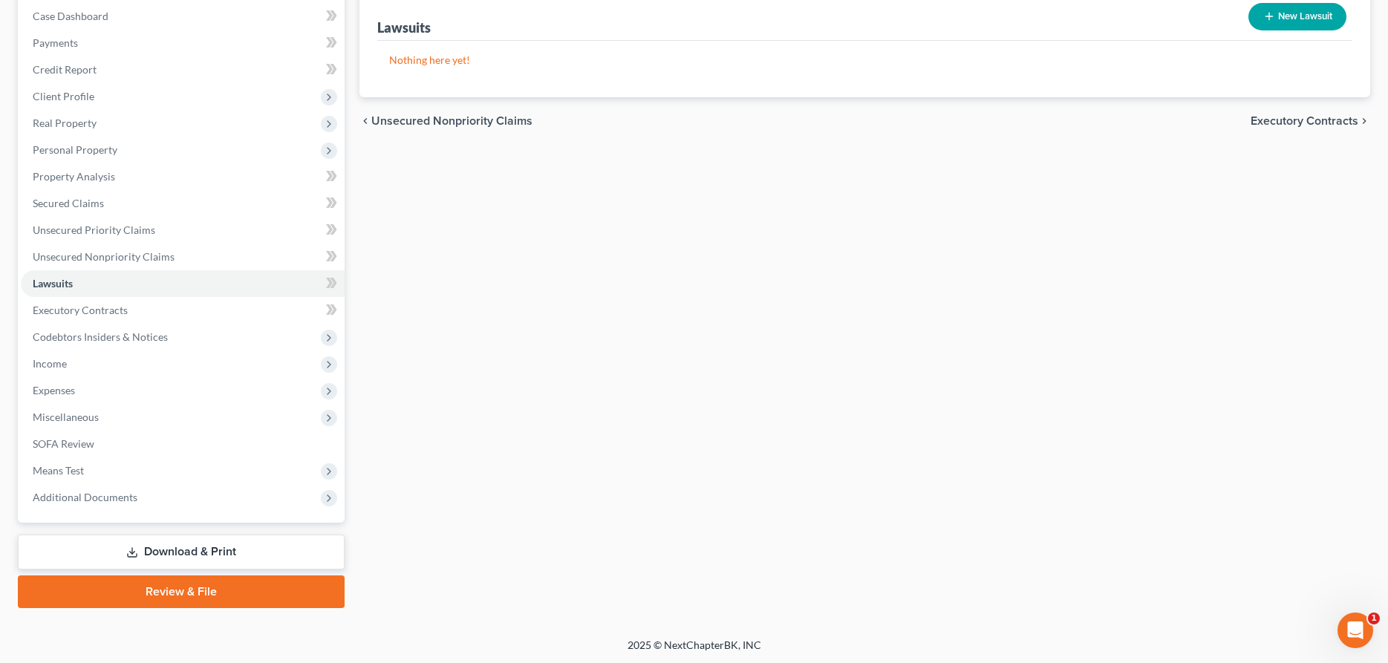
click at [1274, 13] on button "New Lawsuit" at bounding box center [1297, 16] width 98 height 27
select select "0"
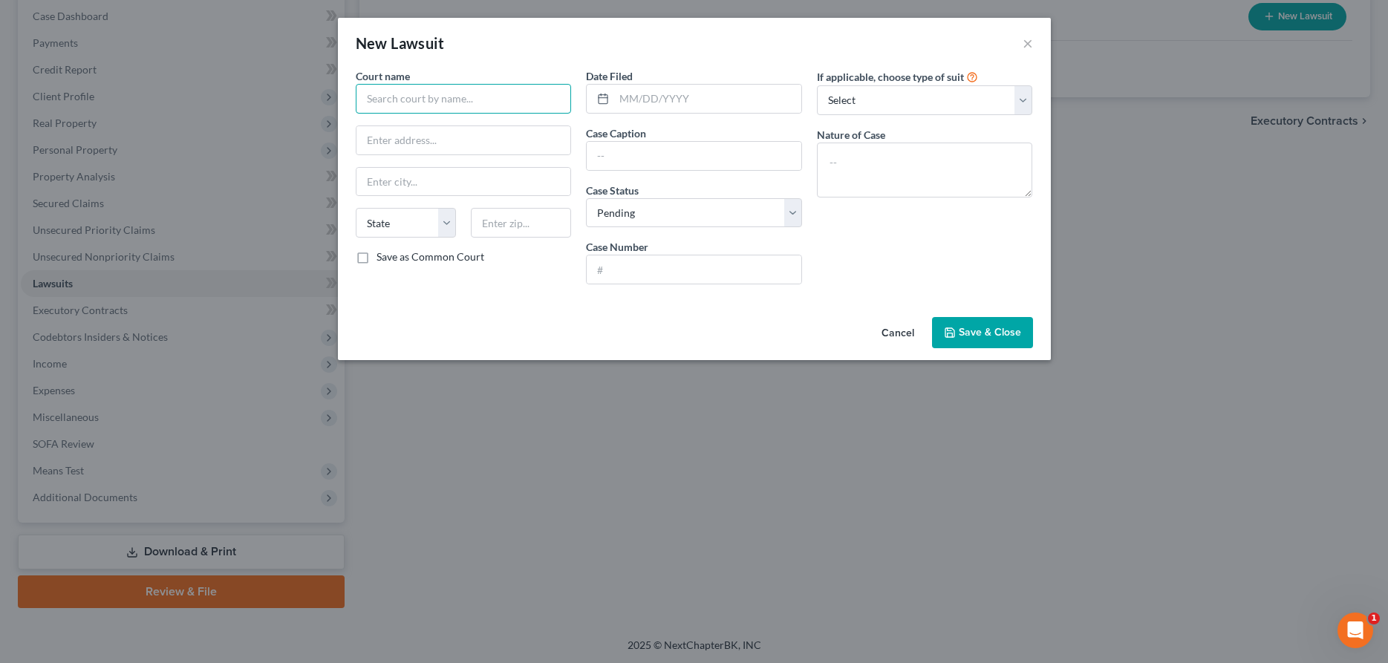
click at [449, 91] on input "text" at bounding box center [464, 99] width 216 height 30
type input "[GEOGRAPHIC_DATA]"
click at [446, 125] on div "[GEOGRAPHIC_DATA]" at bounding box center [444, 124] width 154 height 15
type input "[STREET_ADDRESS]"
type input "Wichita"
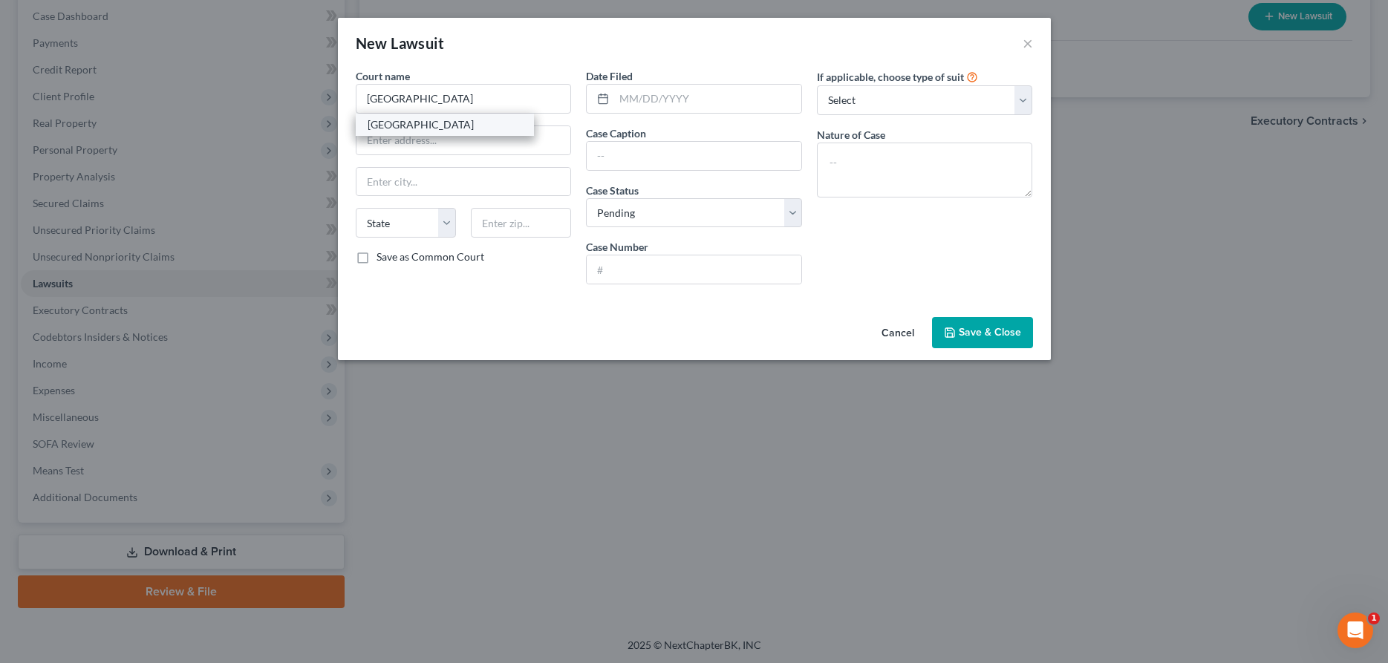
select select "17"
type input "67203"
click at [673, 97] on input "text" at bounding box center [707, 99] width 187 height 28
type input "[DATE]"
click at [696, 152] on input "text" at bounding box center [693, 156] width 215 height 28
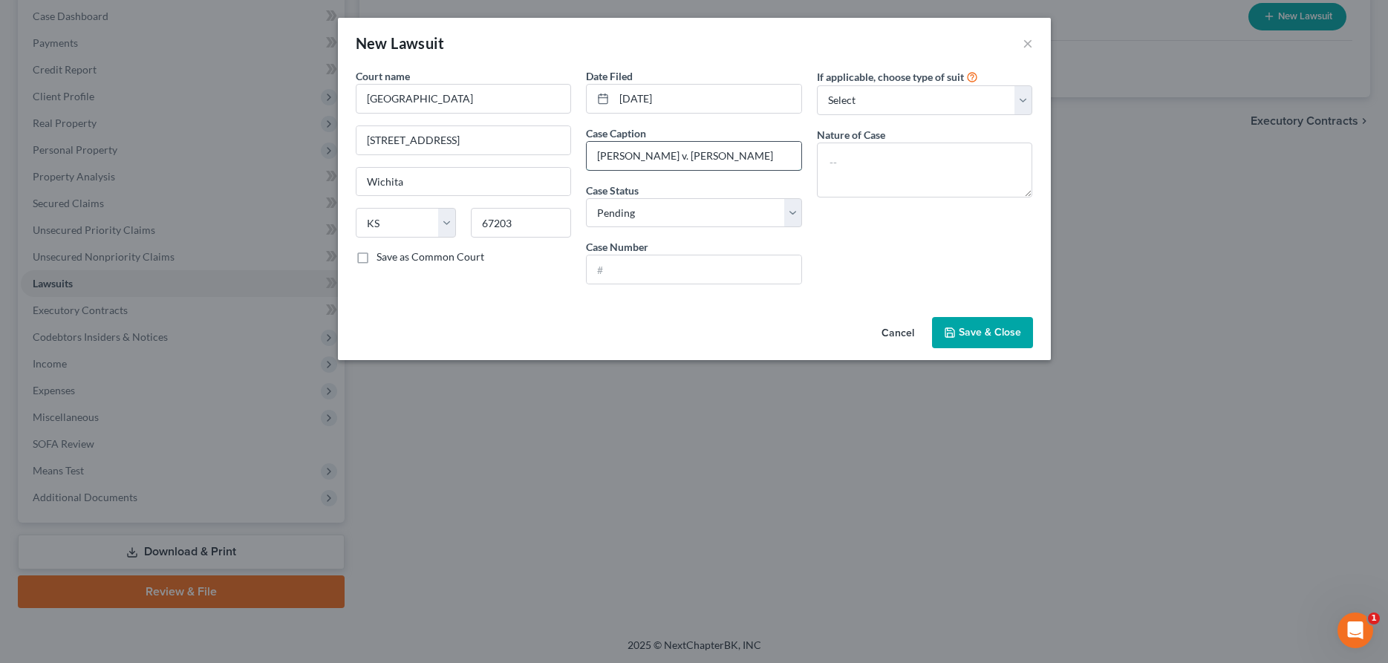
type input "[PERSON_NAME] v. [PERSON_NAME]"
select select "2"
type input "SG-2025-DM-005010"
click at [988, 333] on span "Save & Close" at bounding box center [989, 332] width 62 height 13
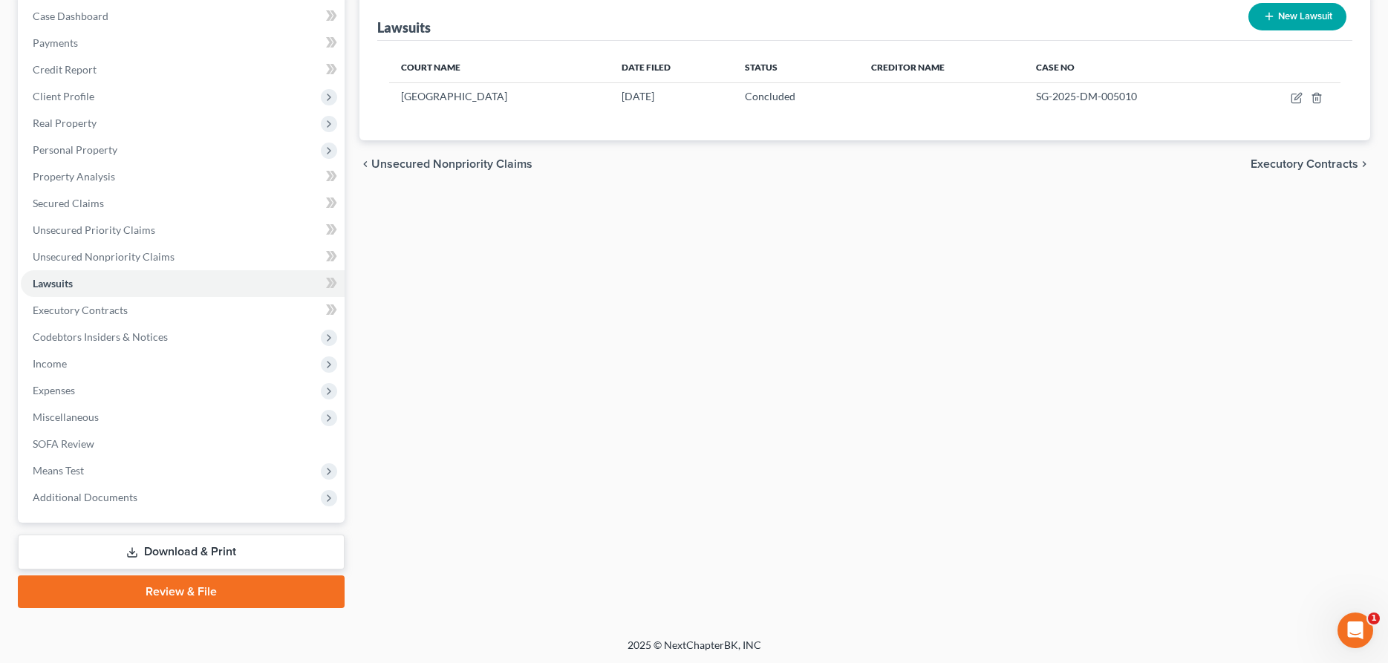
scroll to position [0, 0]
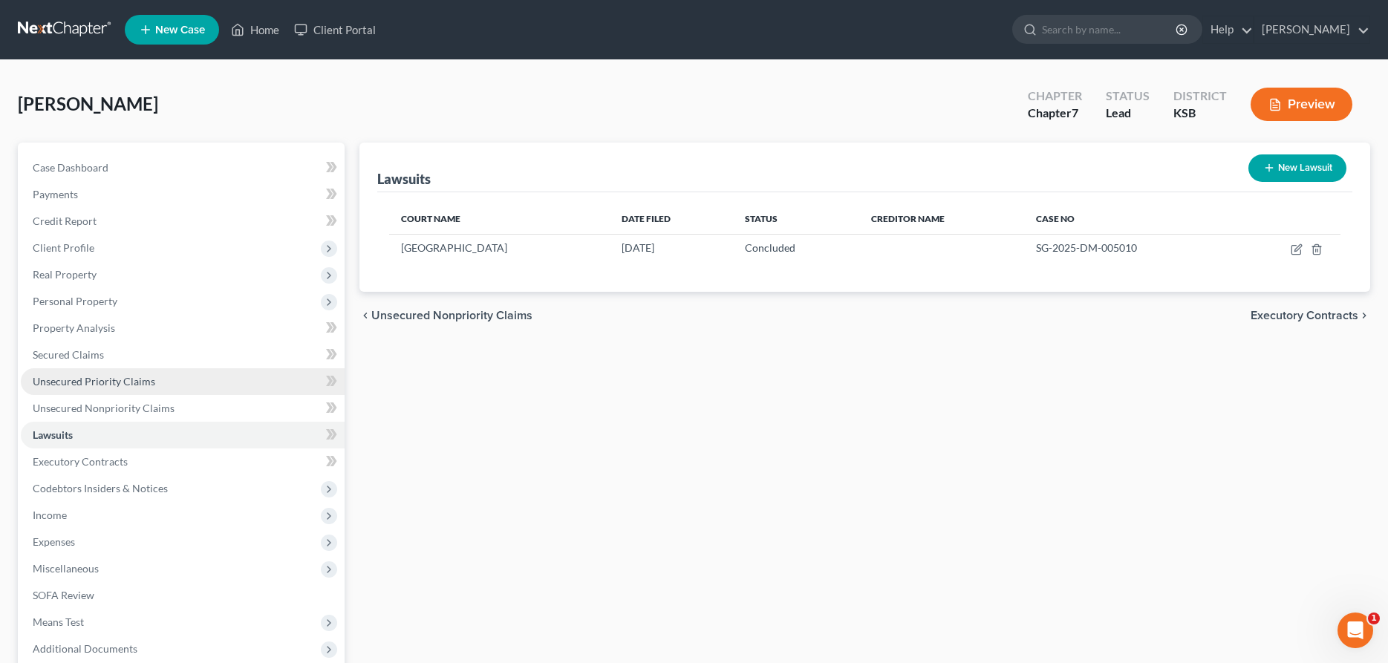
click at [89, 382] on span "Unsecured Priority Claims" at bounding box center [94, 381] width 122 height 13
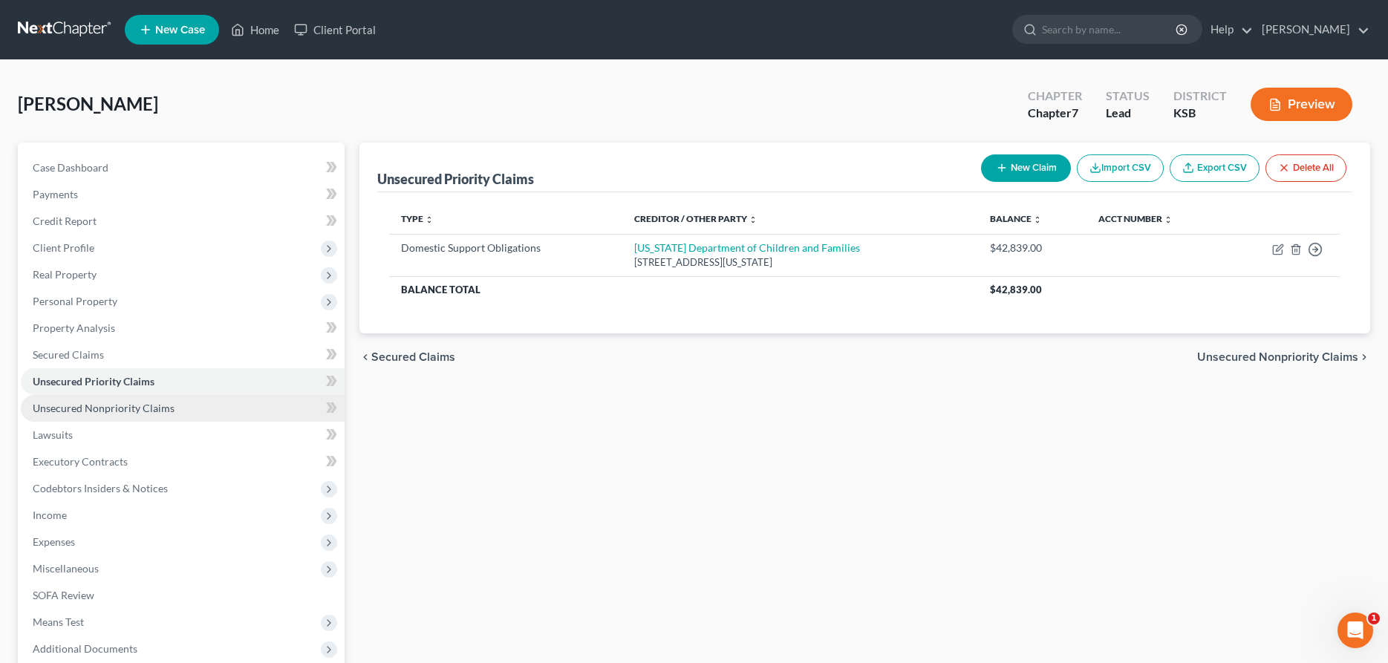
click at [80, 404] on span "Unsecured Nonpriority Claims" at bounding box center [104, 408] width 142 height 13
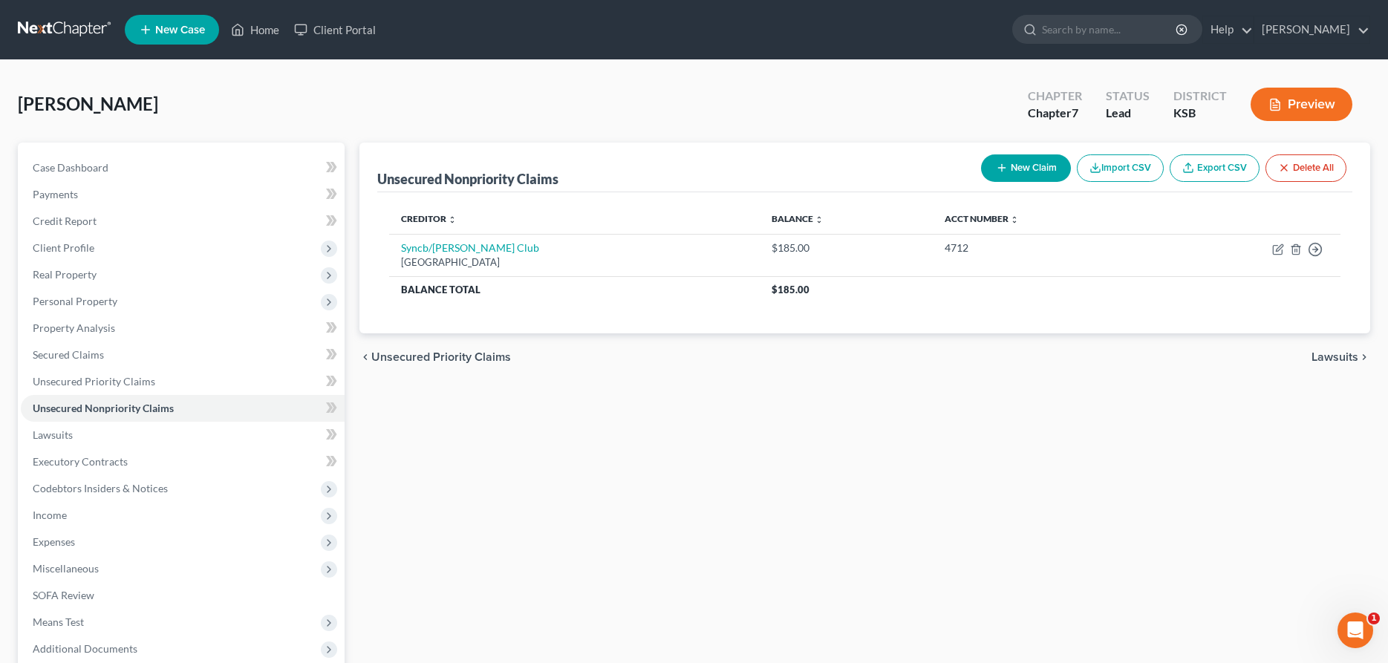
click at [996, 166] on icon "button" at bounding box center [1002, 168] width 12 height 12
select select "0"
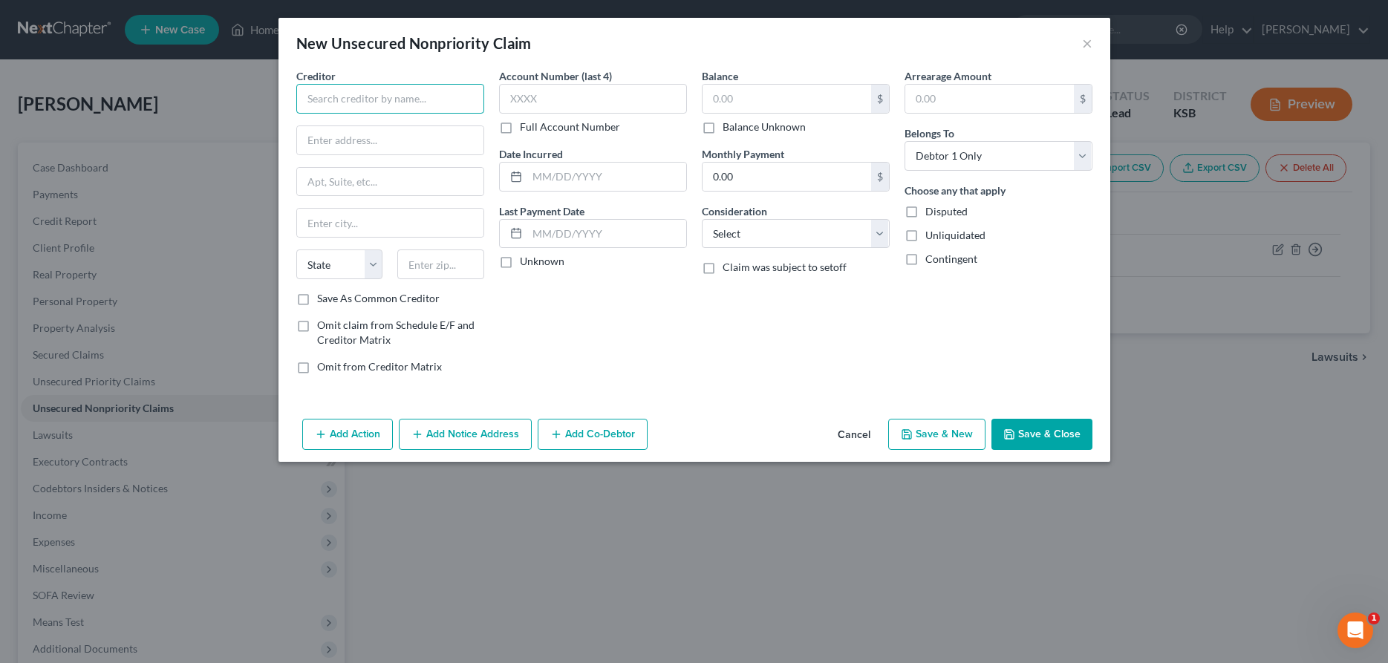
click at [404, 99] on input "text" at bounding box center [390, 99] width 188 height 30
type input "Fidelity Bank"
type input "100 East English"
type input "Wichita"
select select "17"
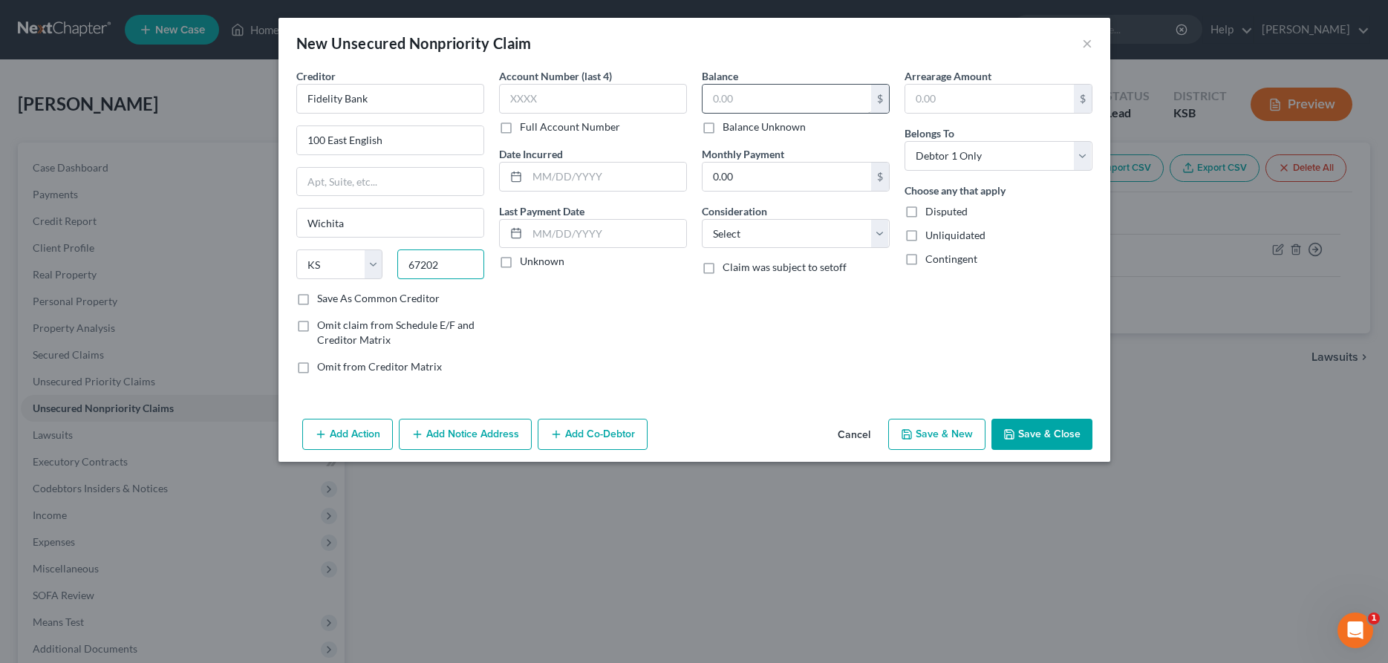
type input "67202"
click at [731, 111] on input "text" at bounding box center [786, 99] width 169 height 28
type input "4,121.00"
click at [702, 219] on select "Select Cable / Satellite Services Collection Agency Credit Card Debt Debt Couns…" at bounding box center [796, 234] width 188 height 30
select select "10"
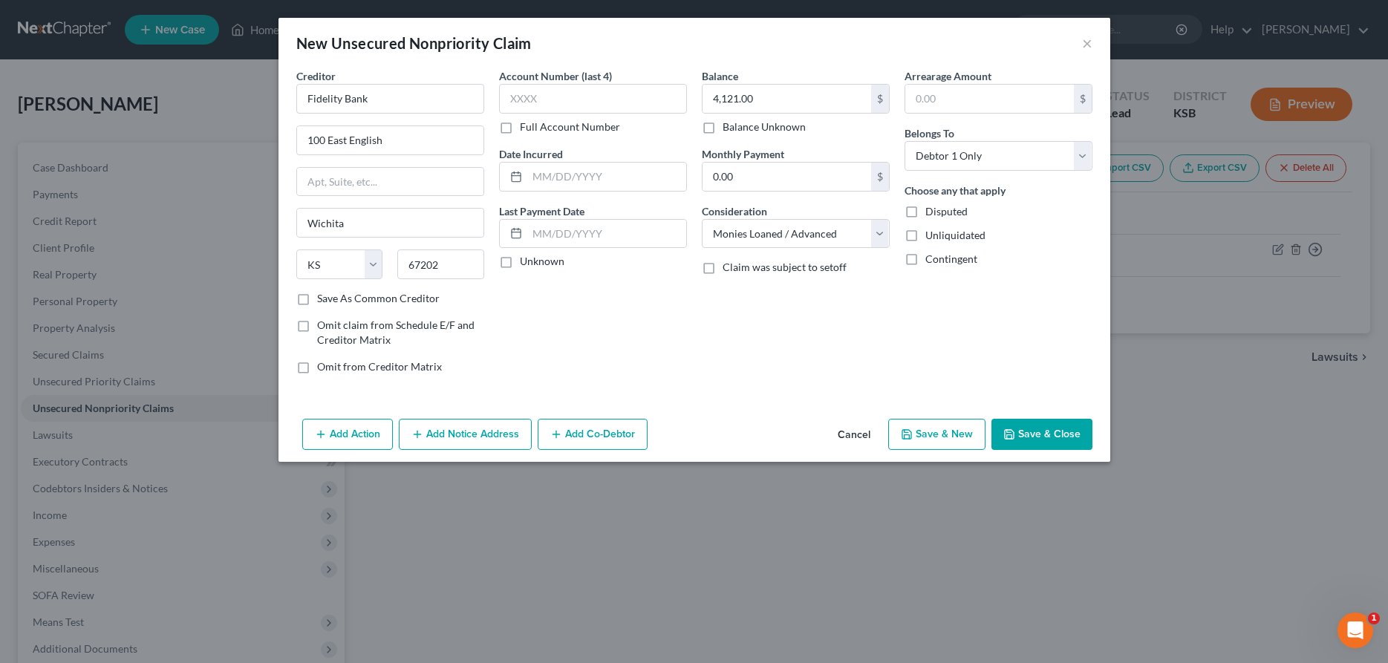
click at [1036, 426] on button "Save & Close" at bounding box center [1041, 434] width 101 height 31
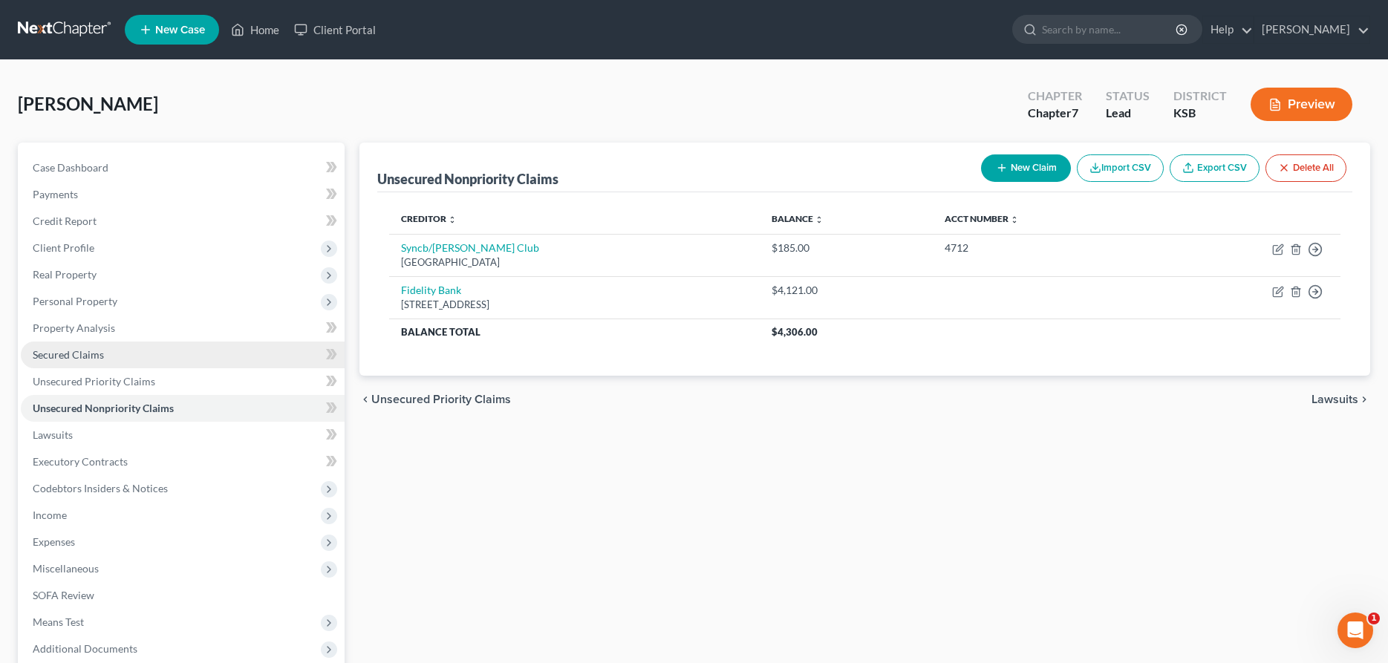
click at [65, 356] on span "Secured Claims" at bounding box center [68, 354] width 71 height 13
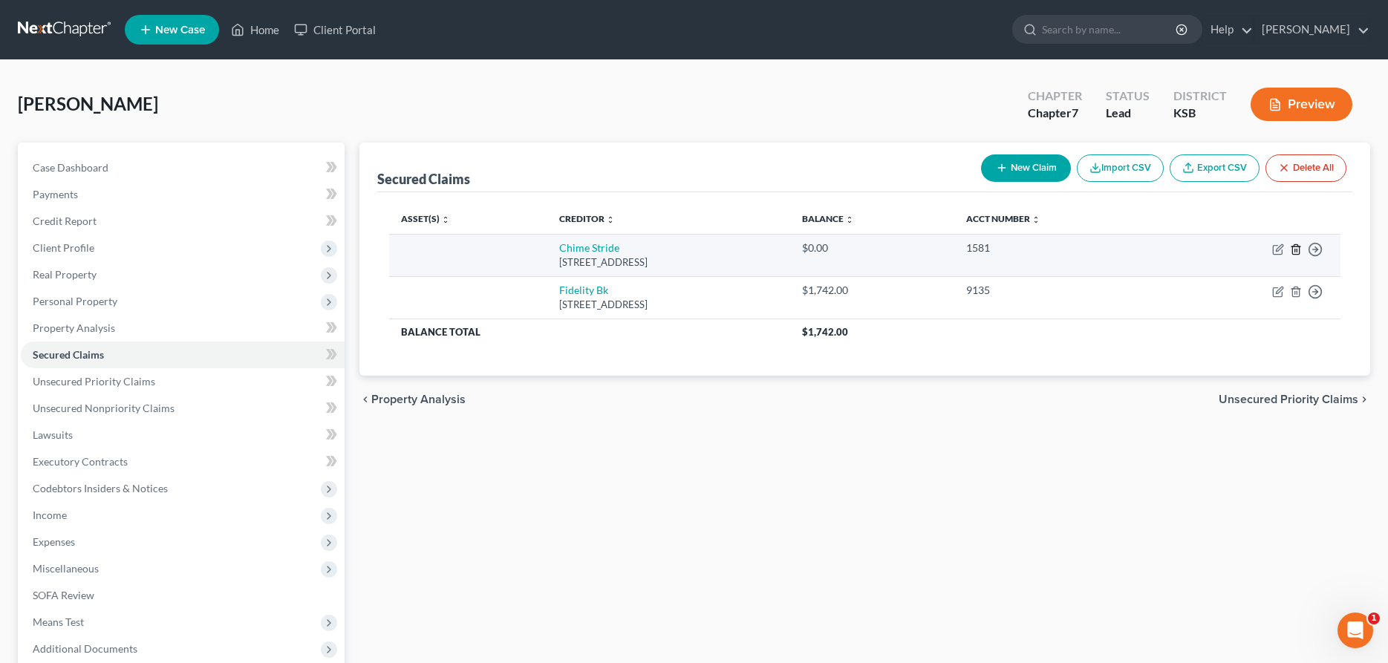
click at [1295, 246] on polyline "button" at bounding box center [1295, 246] width 9 height 0
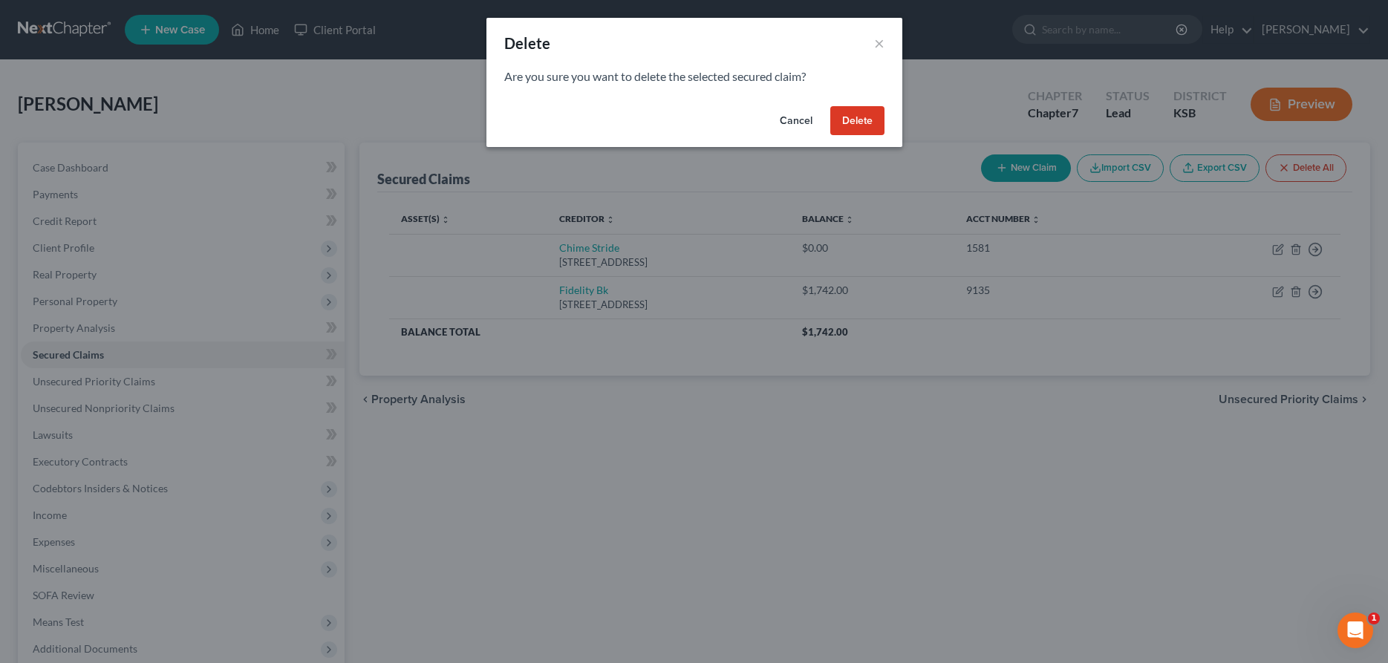
click at [860, 120] on button "Delete" at bounding box center [857, 121] width 54 height 30
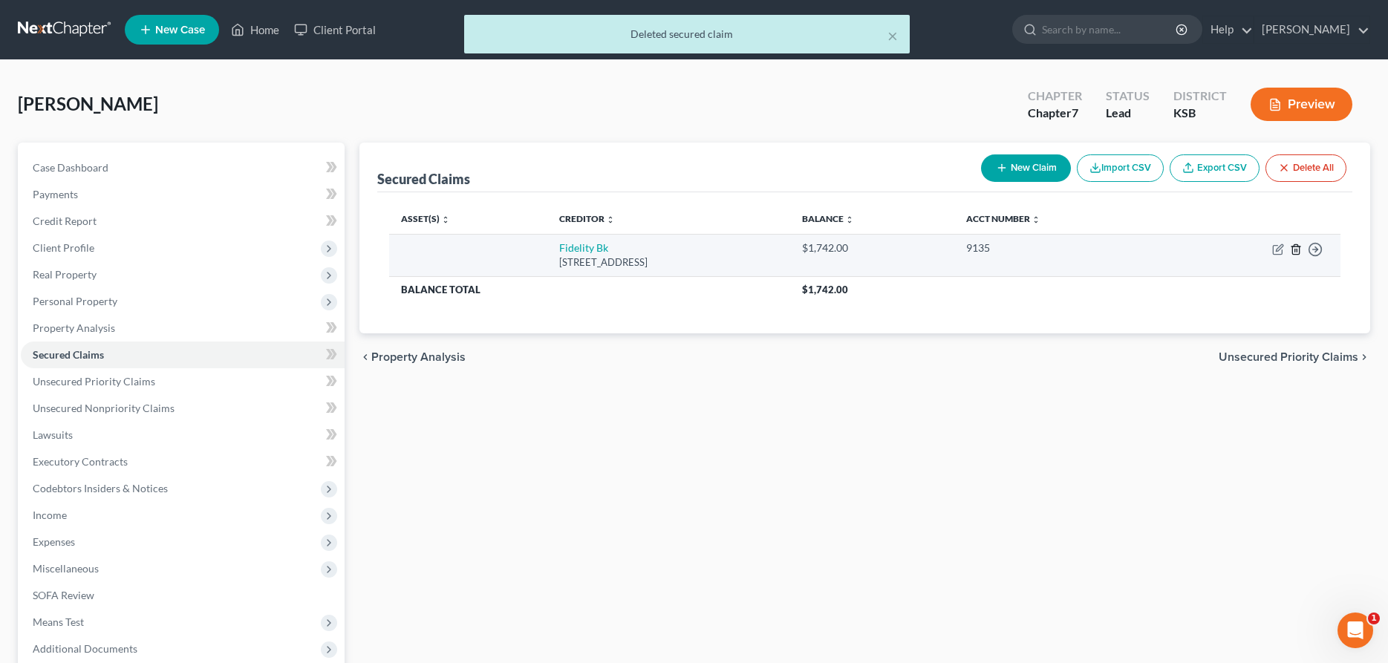
click at [1296, 249] on line "button" at bounding box center [1296, 250] width 0 height 3
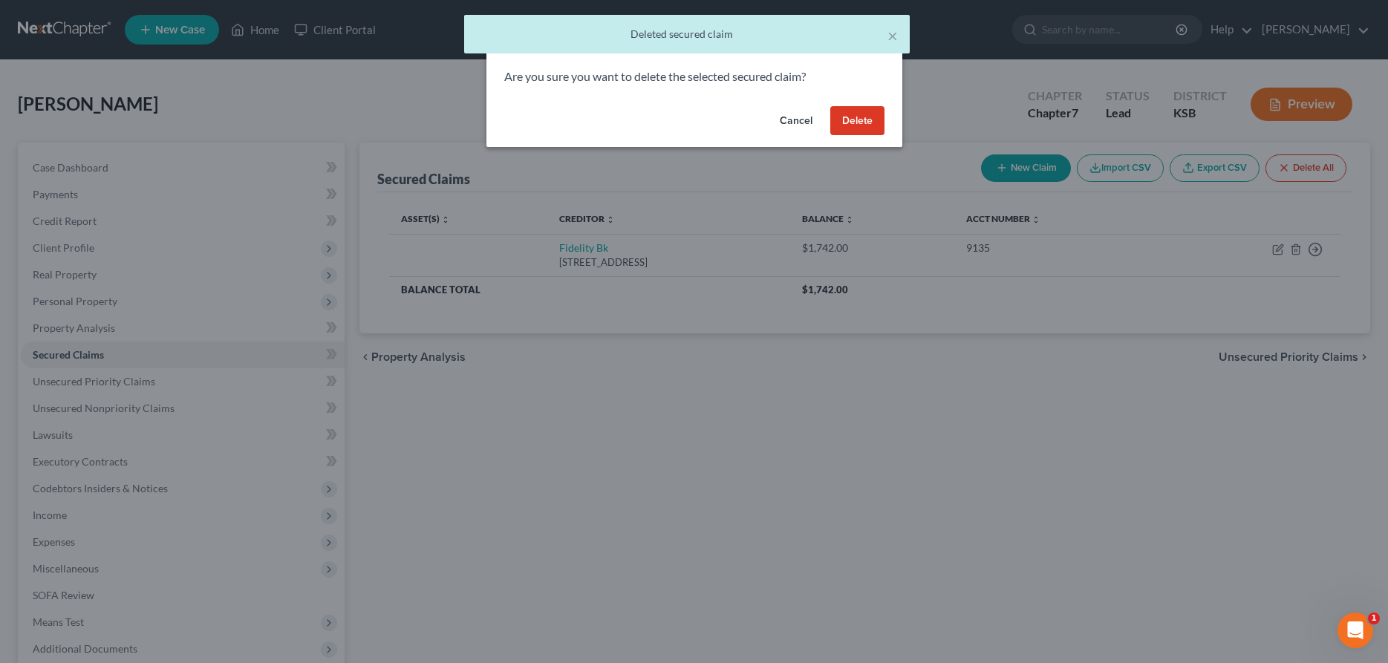
drag, startPoint x: 864, startPoint y: 117, endPoint x: 840, endPoint y: 117, distance: 24.5
click at [862, 117] on button "Delete" at bounding box center [857, 121] width 54 height 30
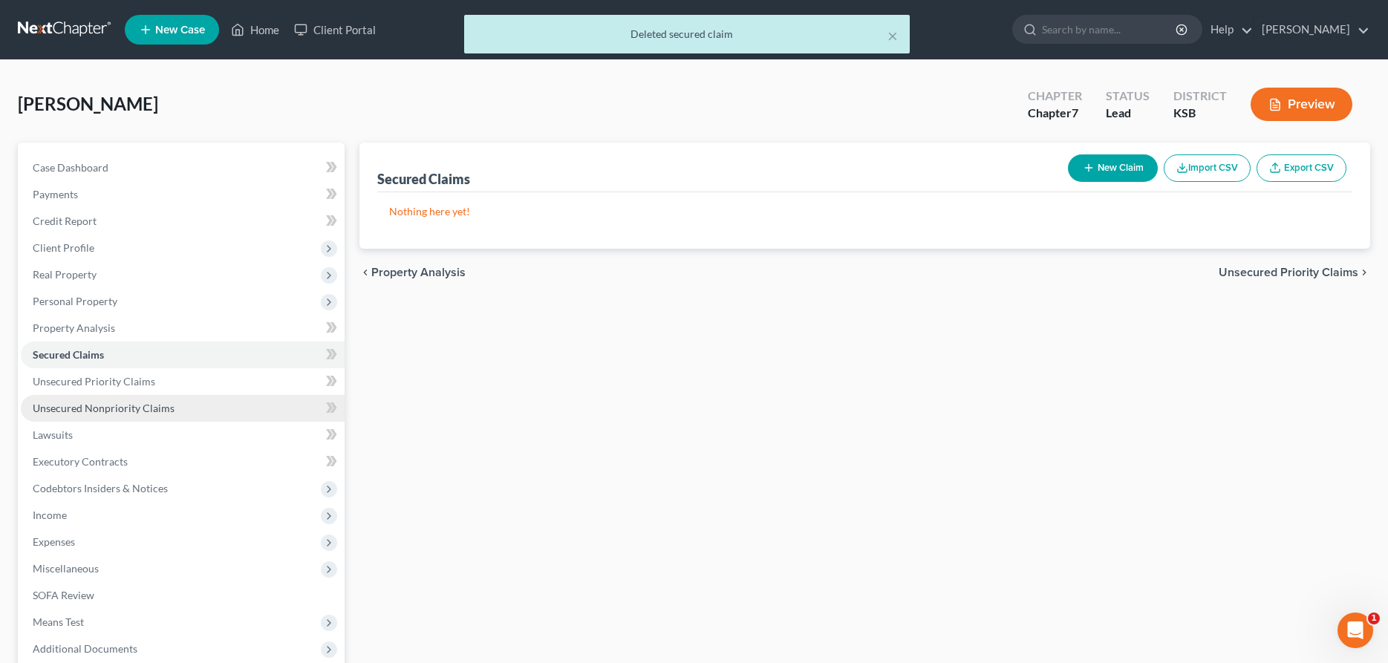
click at [129, 411] on span "Unsecured Nonpriority Claims" at bounding box center [104, 408] width 142 height 13
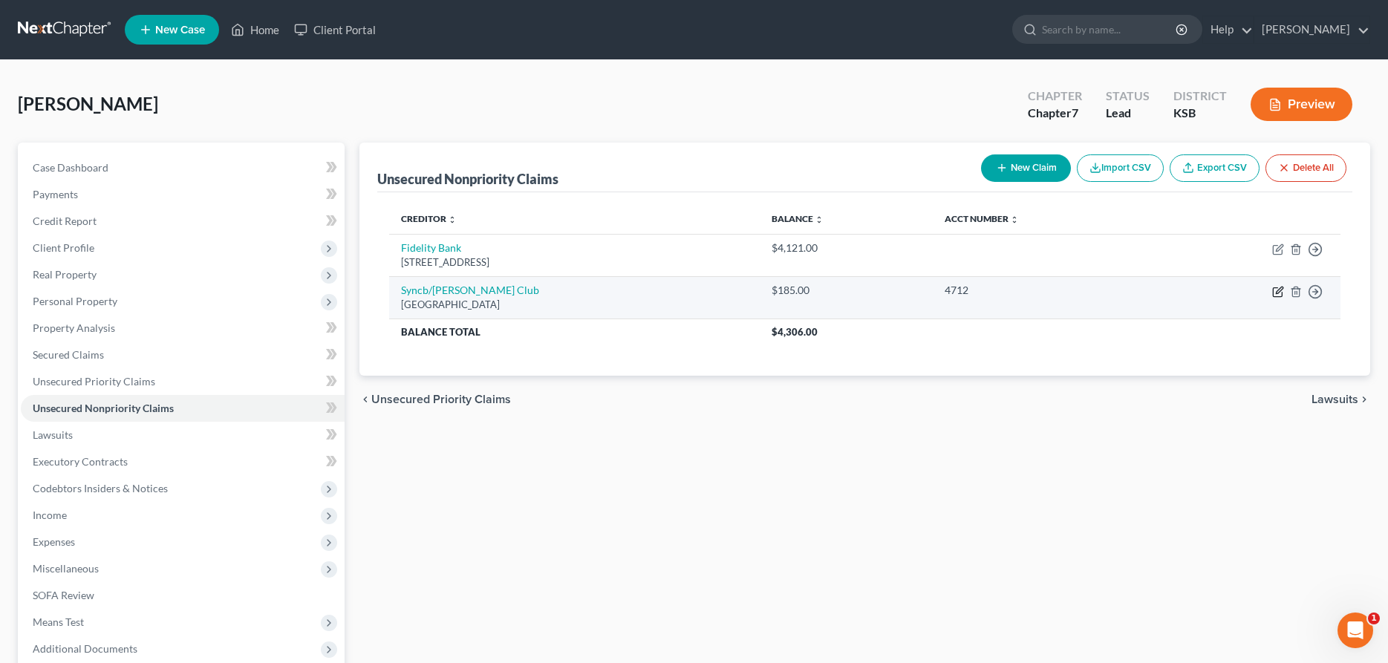
click at [1276, 289] on icon "button" at bounding box center [1278, 292] width 12 height 12
select select "39"
select select "2"
select select "0"
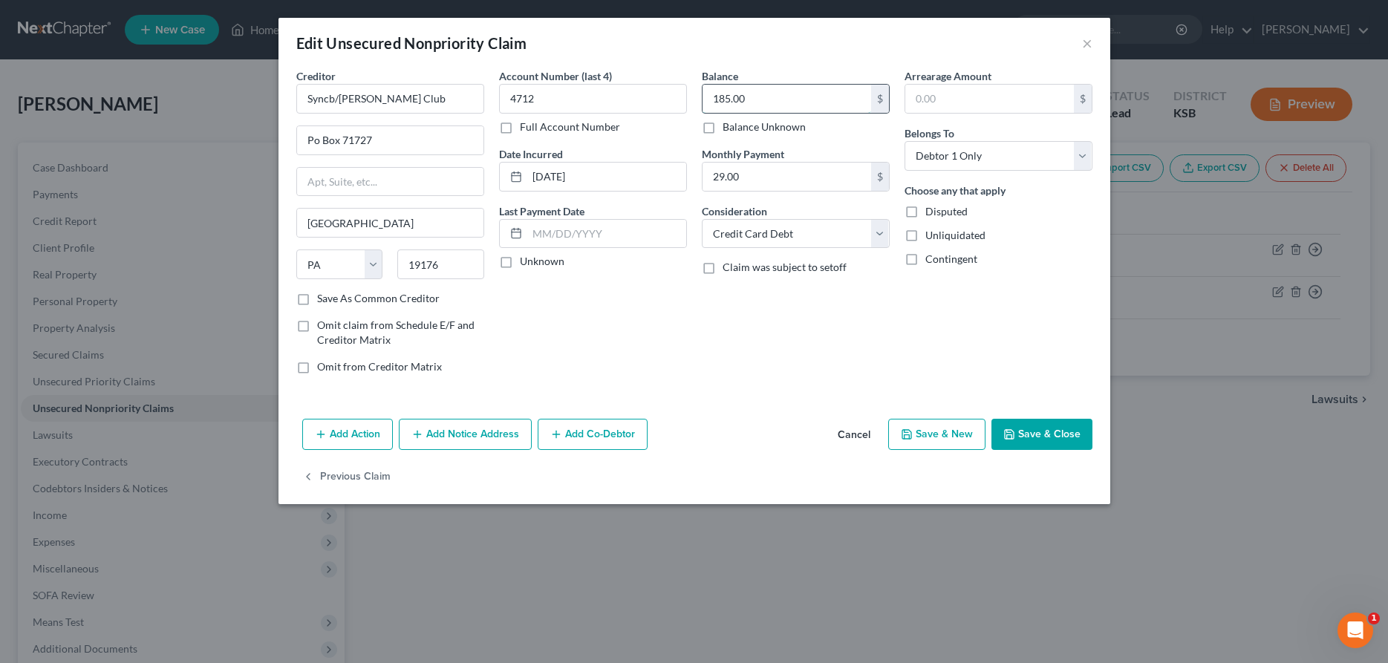
drag, startPoint x: 771, startPoint y: 100, endPoint x: 867, endPoint y: 137, distance: 102.7
click at [867, 113] on input "185.00" at bounding box center [786, 99] width 169 height 28
type input "407.00"
click at [1058, 440] on button "Save & Close" at bounding box center [1041, 434] width 101 height 31
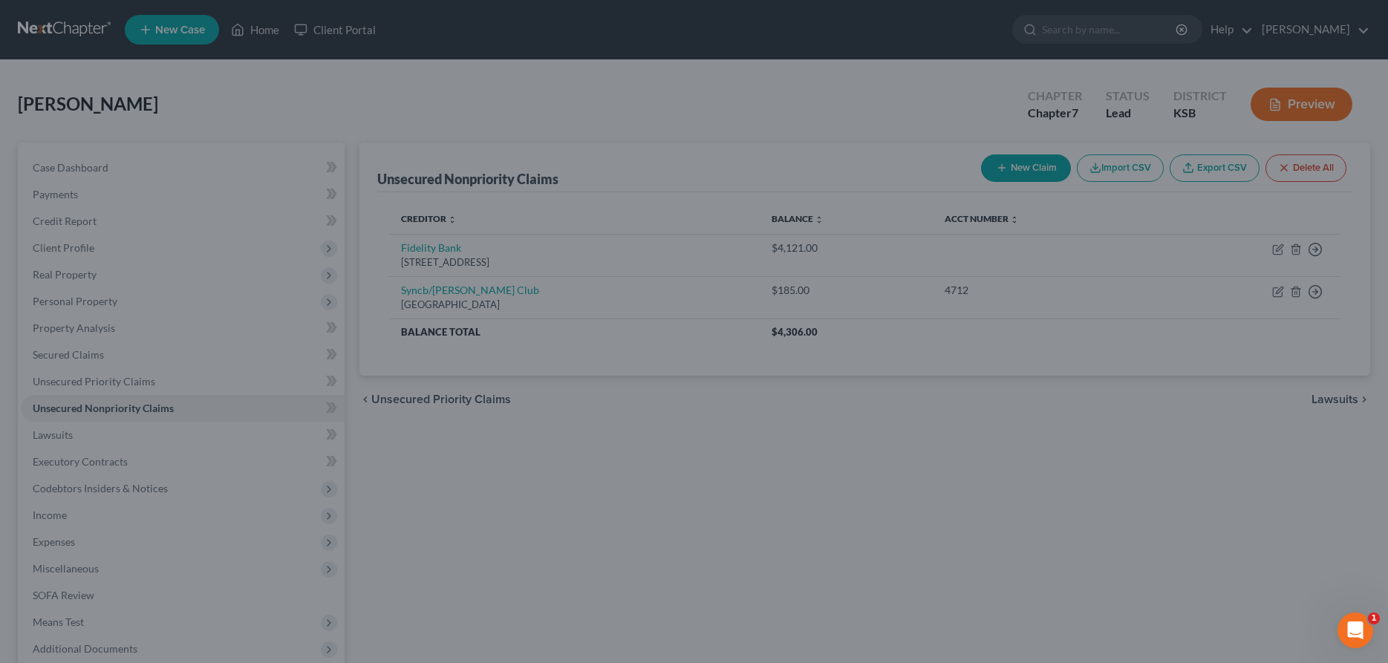
type input "0"
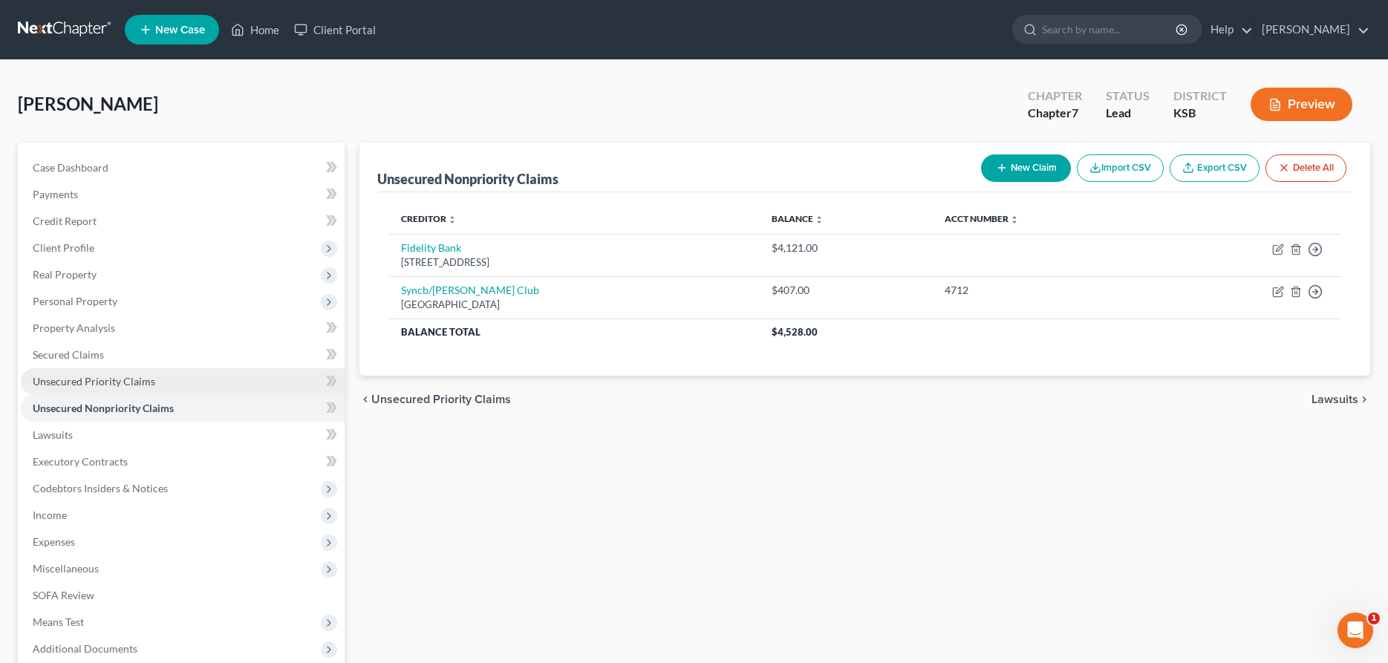
click at [73, 378] on span "Unsecured Priority Claims" at bounding box center [94, 381] width 122 height 13
